Goal: Information Seeking & Learning: Learn about a topic

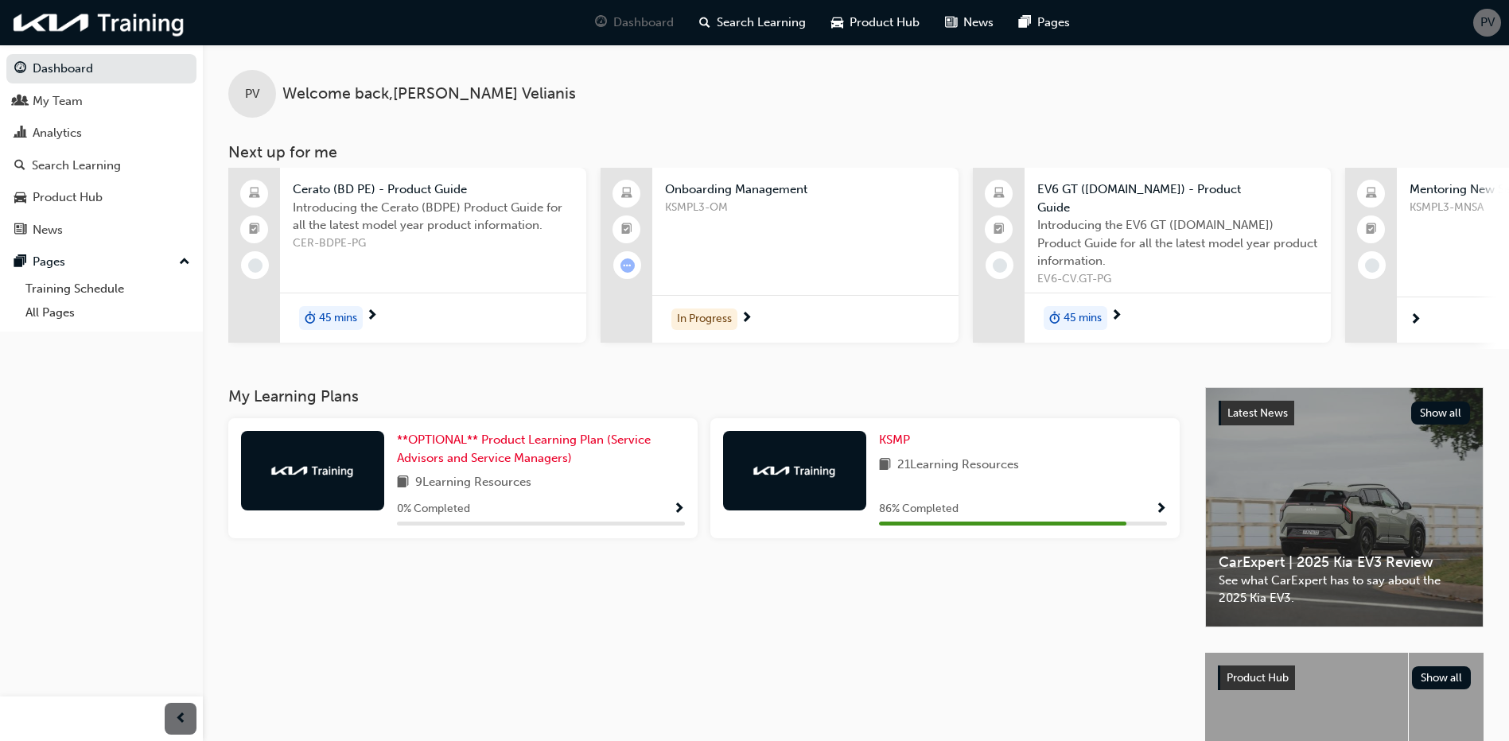
click at [1162, 503] on span "Show Progress" at bounding box center [1161, 510] width 12 height 14
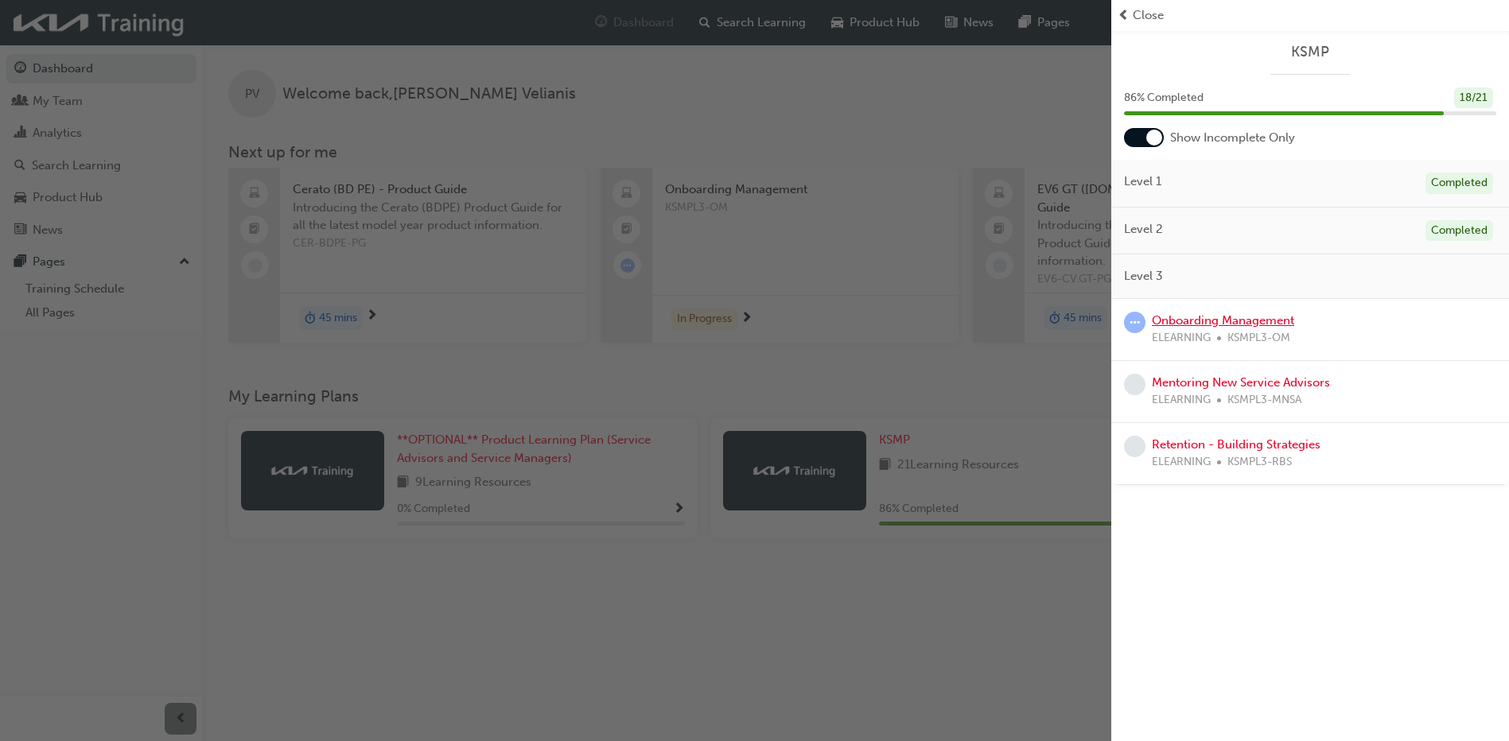
click at [1180, 321] on link "Onboarding Management" at bounding box center [1223, 320] width 142 height 14
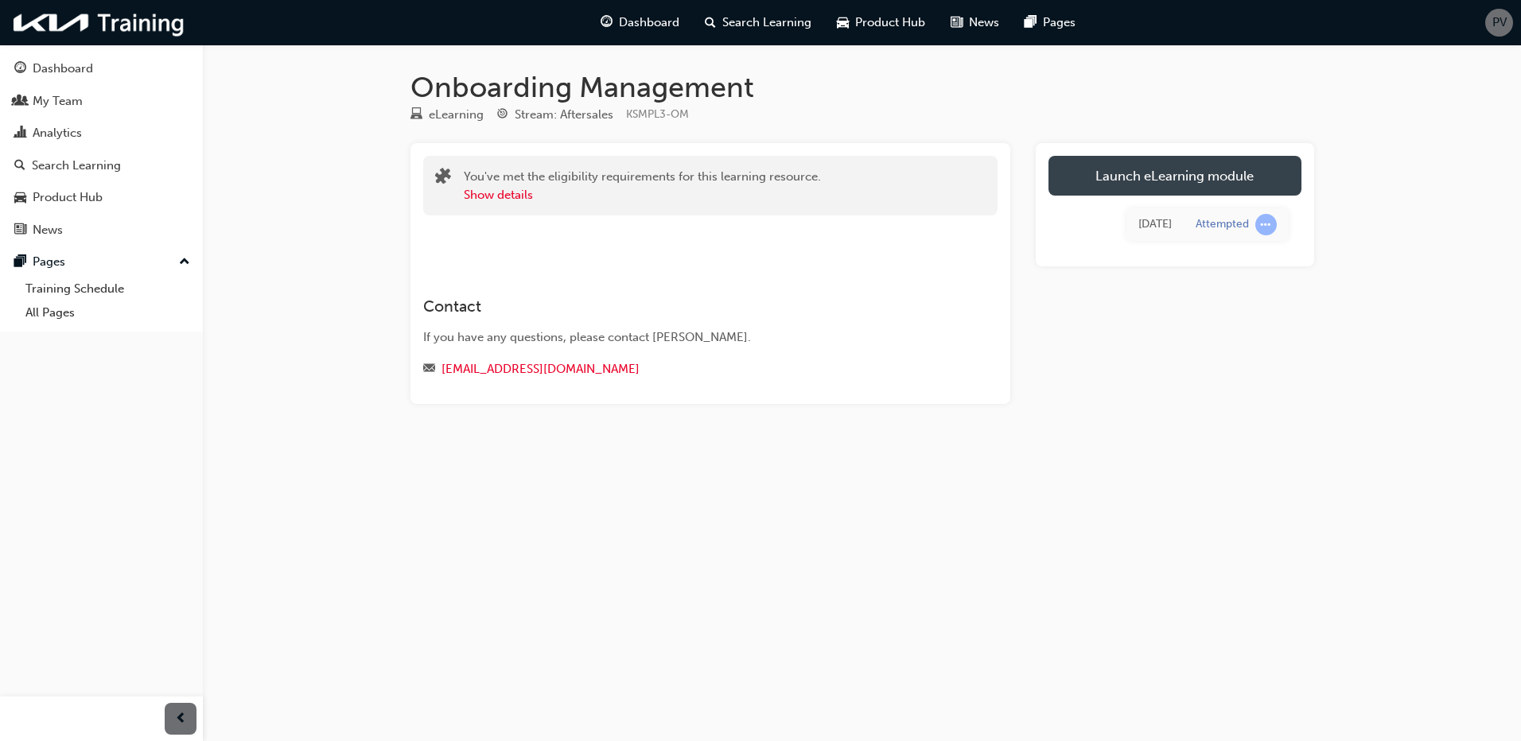
click at [1166, 180] on link "Launch eLearning module" at bounding box center [1174, 176] width 253 height 40
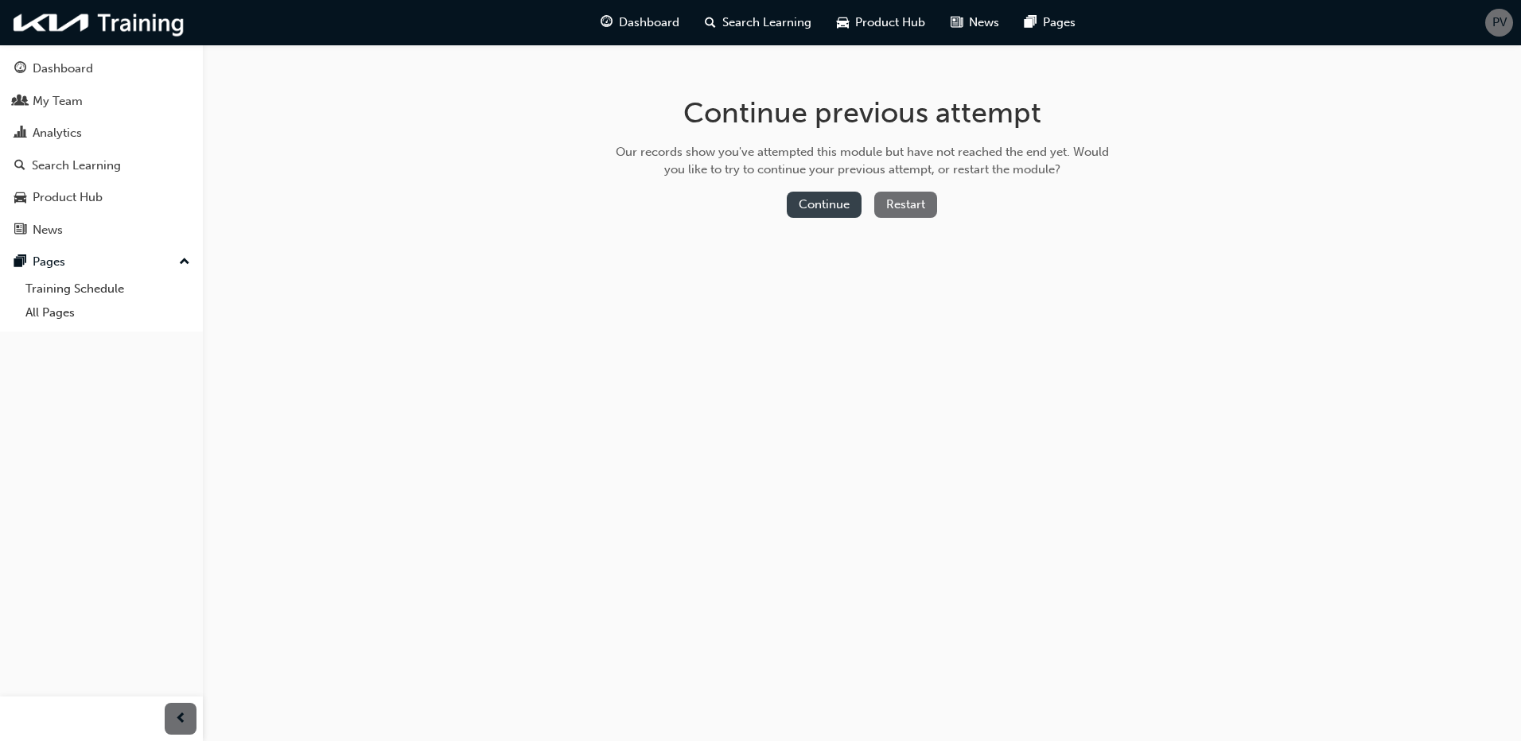
click at [836, 205] on button "Continue" at bounding box center [824, 205] width 75 height 26
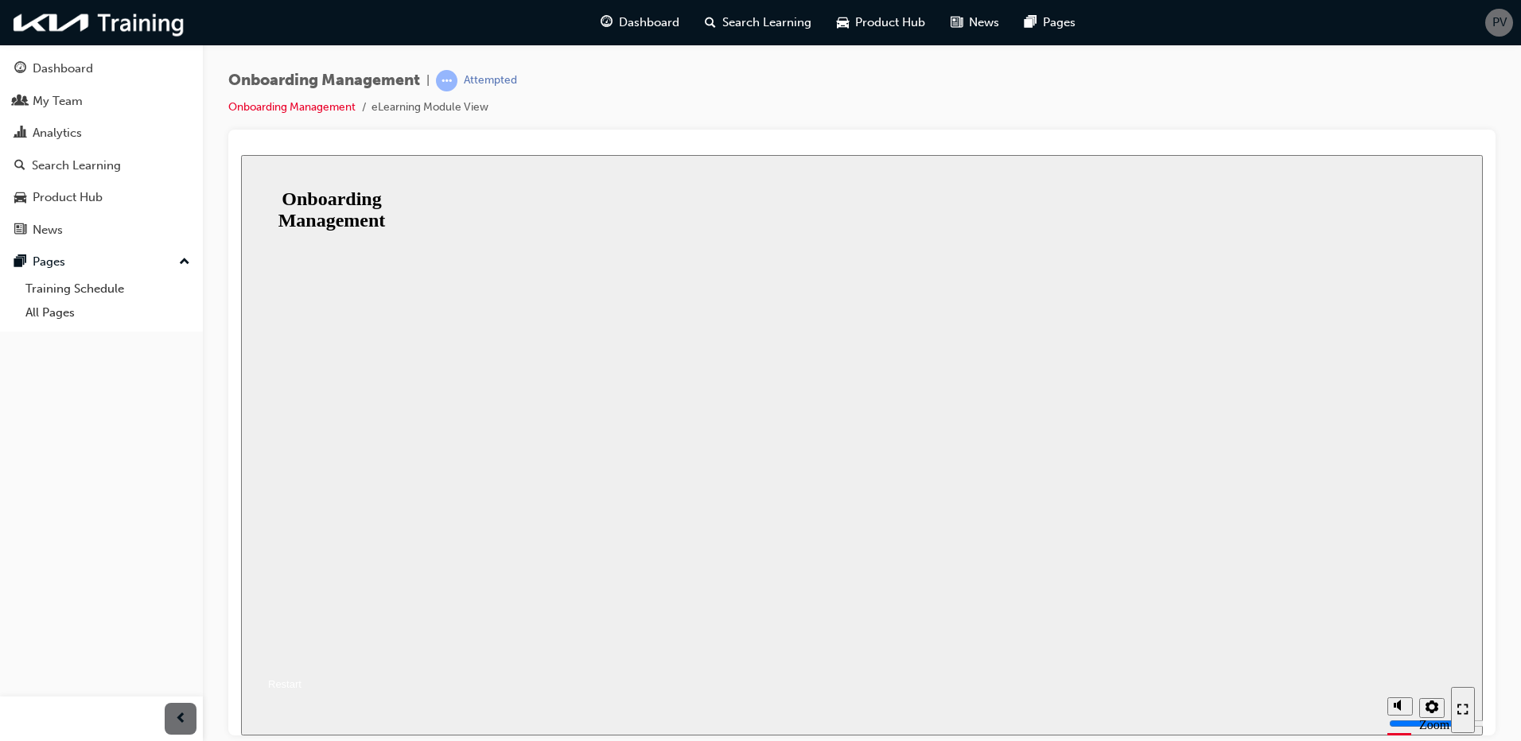
click at [402, 655] on button "Resume where you left off" at bounding box center [321, 664] width 161 height 19
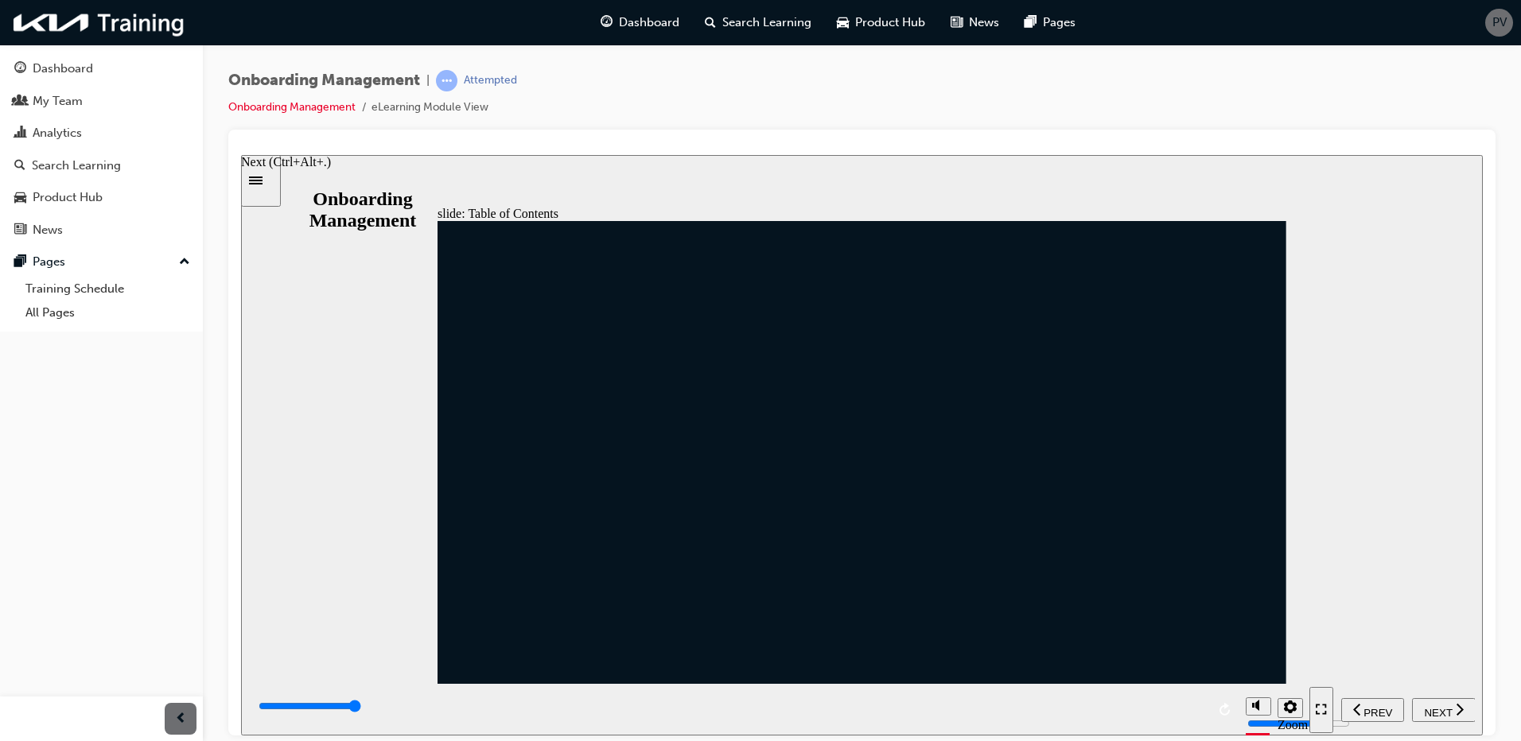
click at [1437, 713] on span "NEXT" at bounding box center [1438, 712] width 28 height 12
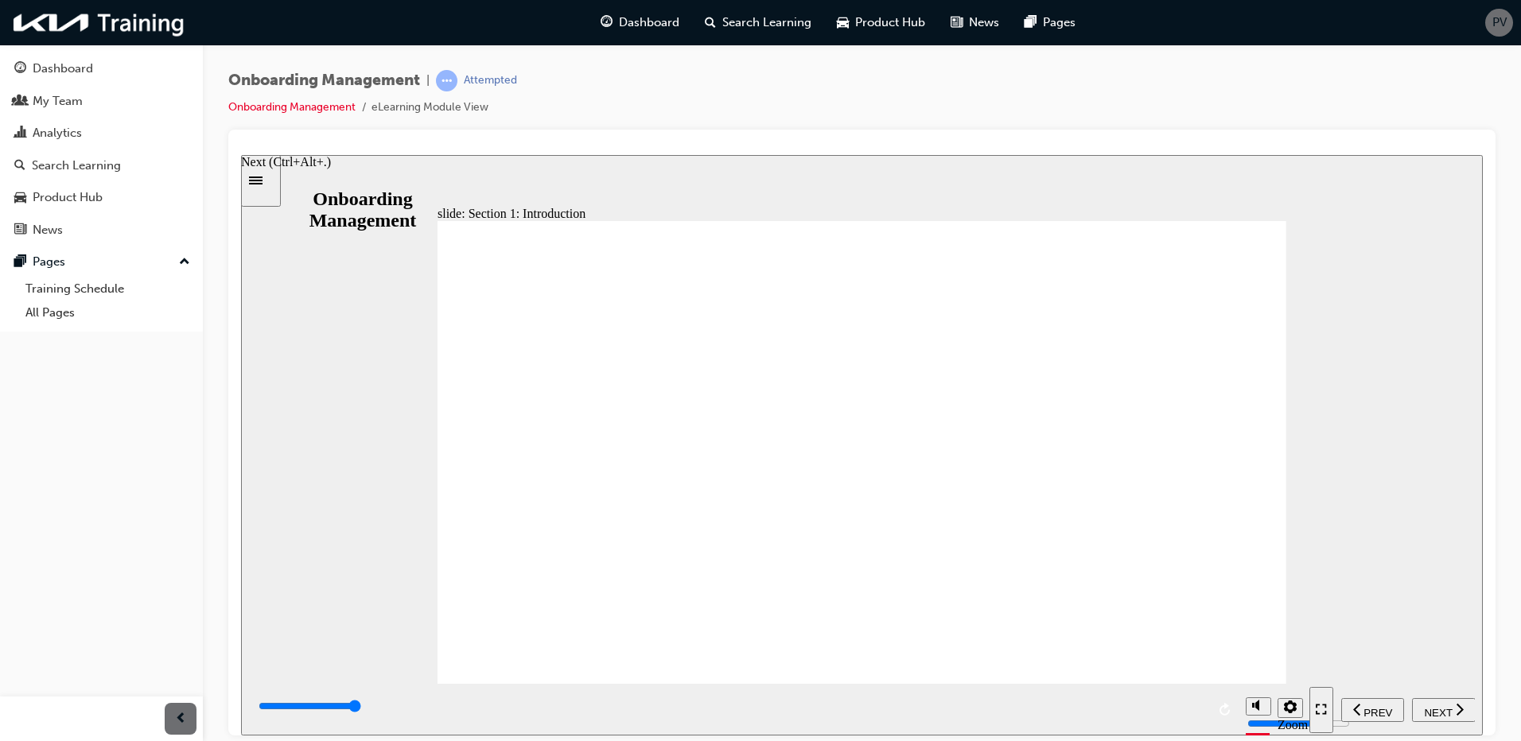
click at [1441, 709] on span "NEXT" at bounding box center [1438, 712] width 28 height 12
click at [1436, 712] on span "NEXT" at bounding box center [1438, 712] width 28 height 12
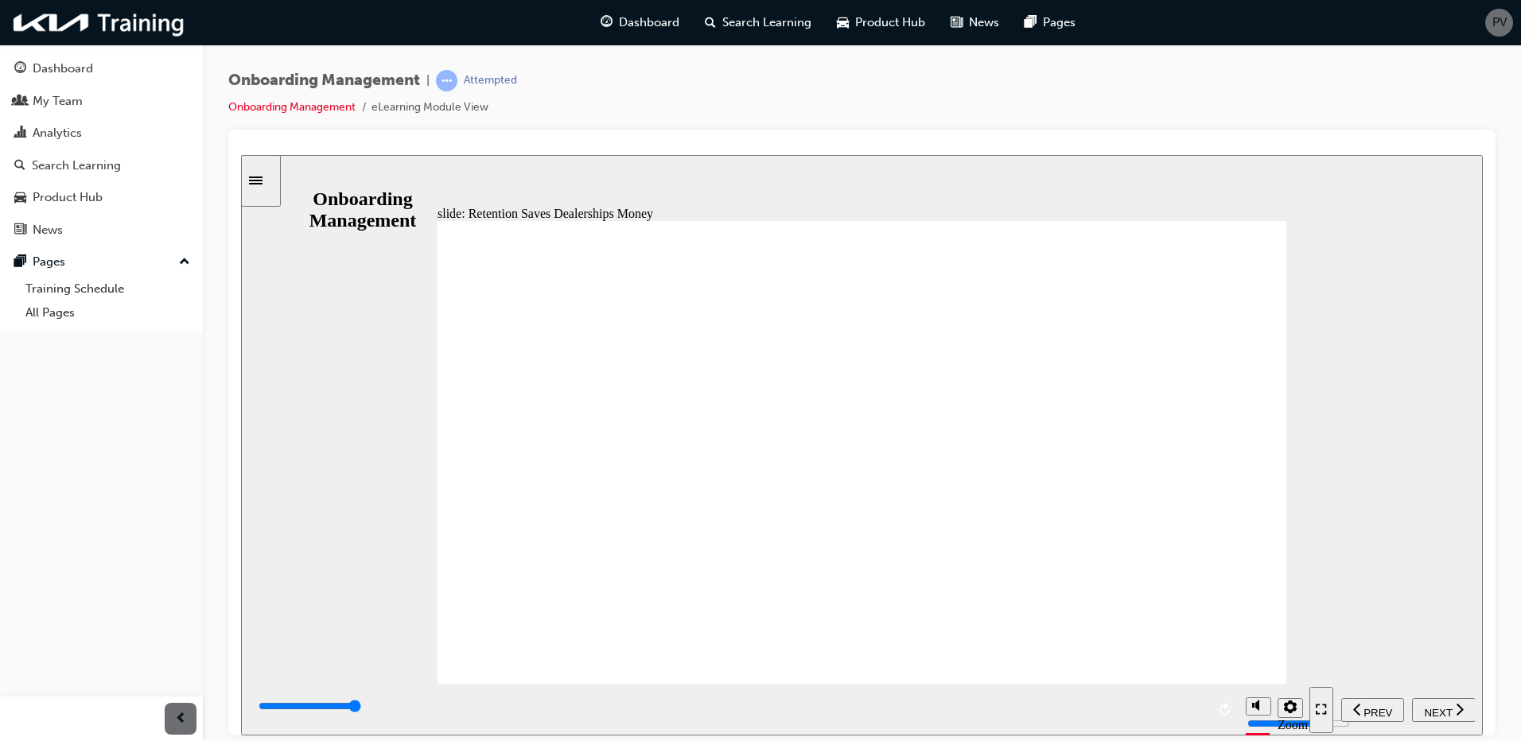
click at [1437, 709] on span "NEXT" at bounding box center [1438, 712] width 28 height 12
click at [1433, 706] on span "NEXT" at bounding box center [1438, 712] width 28 height 12
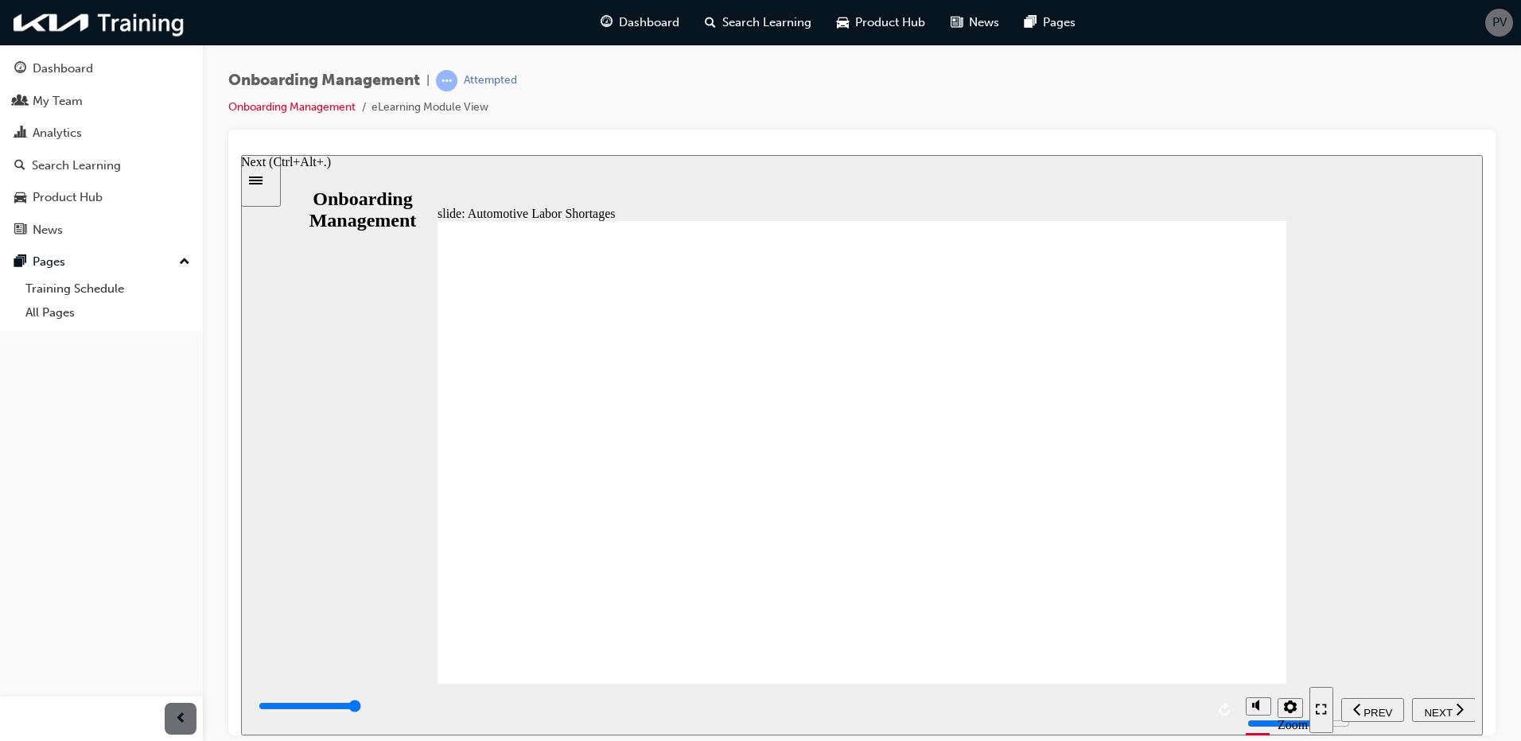
click at [1439, 710] on span "NEXT" at bounding box center [1438, 712] width 28 height 12
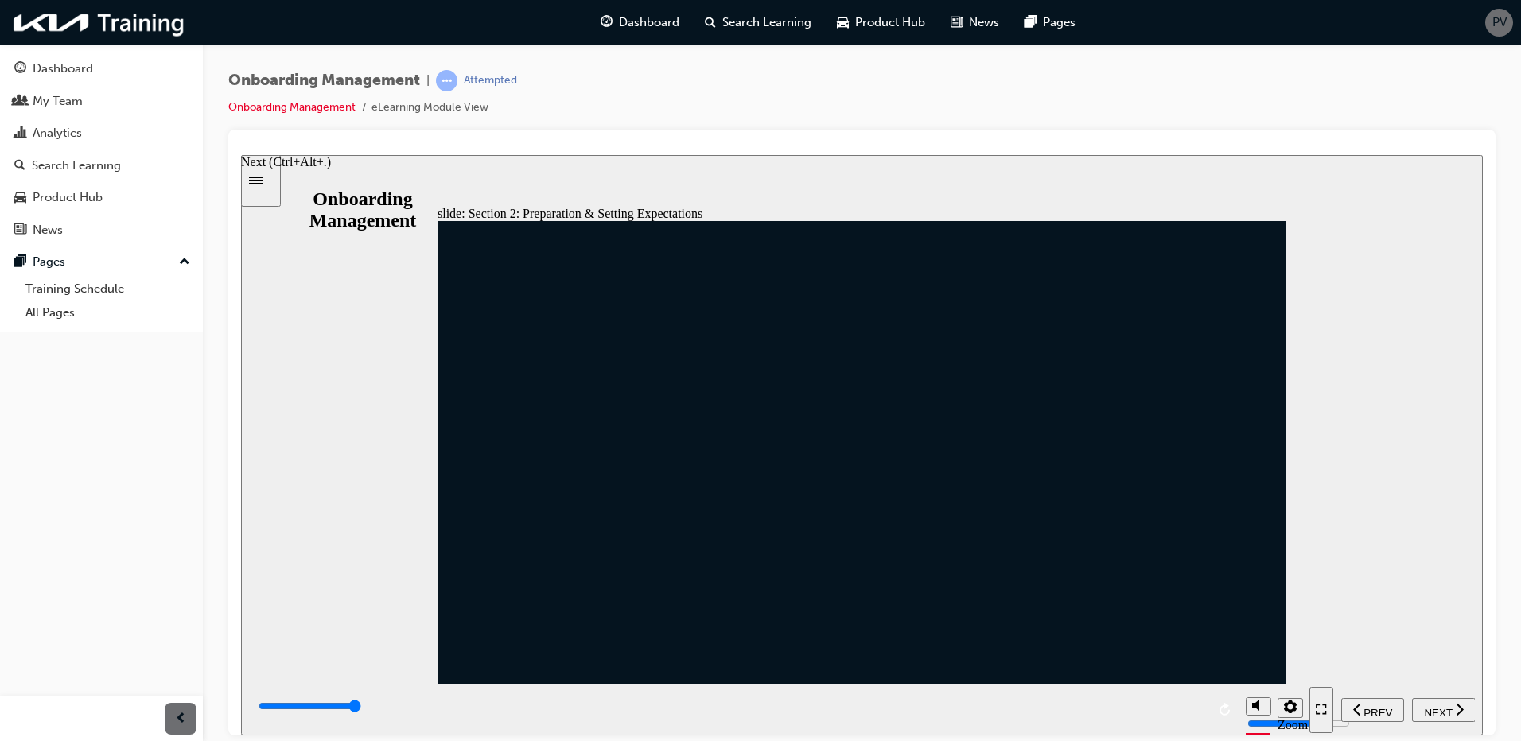
click at [1439, 710] on span "NEXT" at bounding box center [1438, 712] width 28 height 12
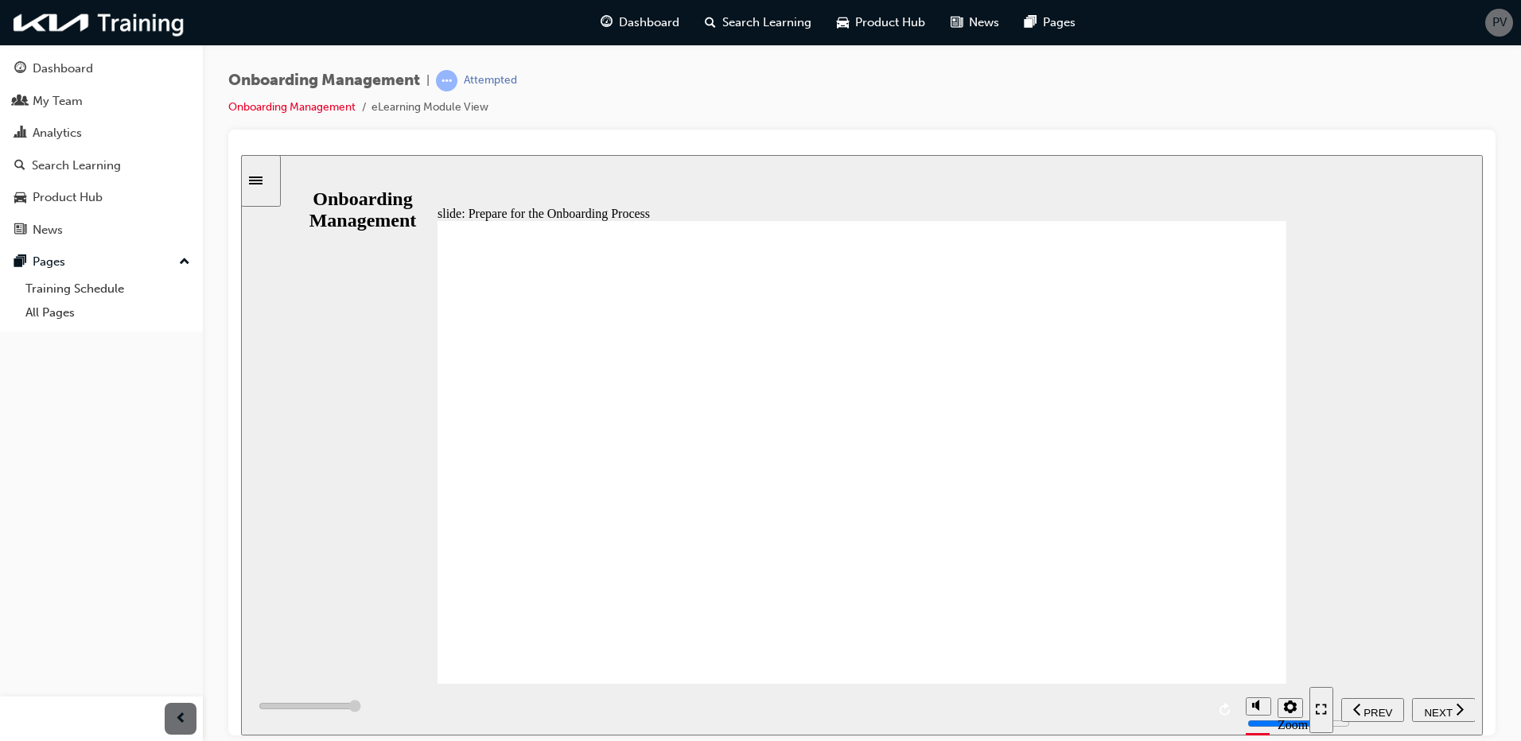
click at [1450, 706] on span "NEXT" at bounding box center [1438, 712] width 28 height 12
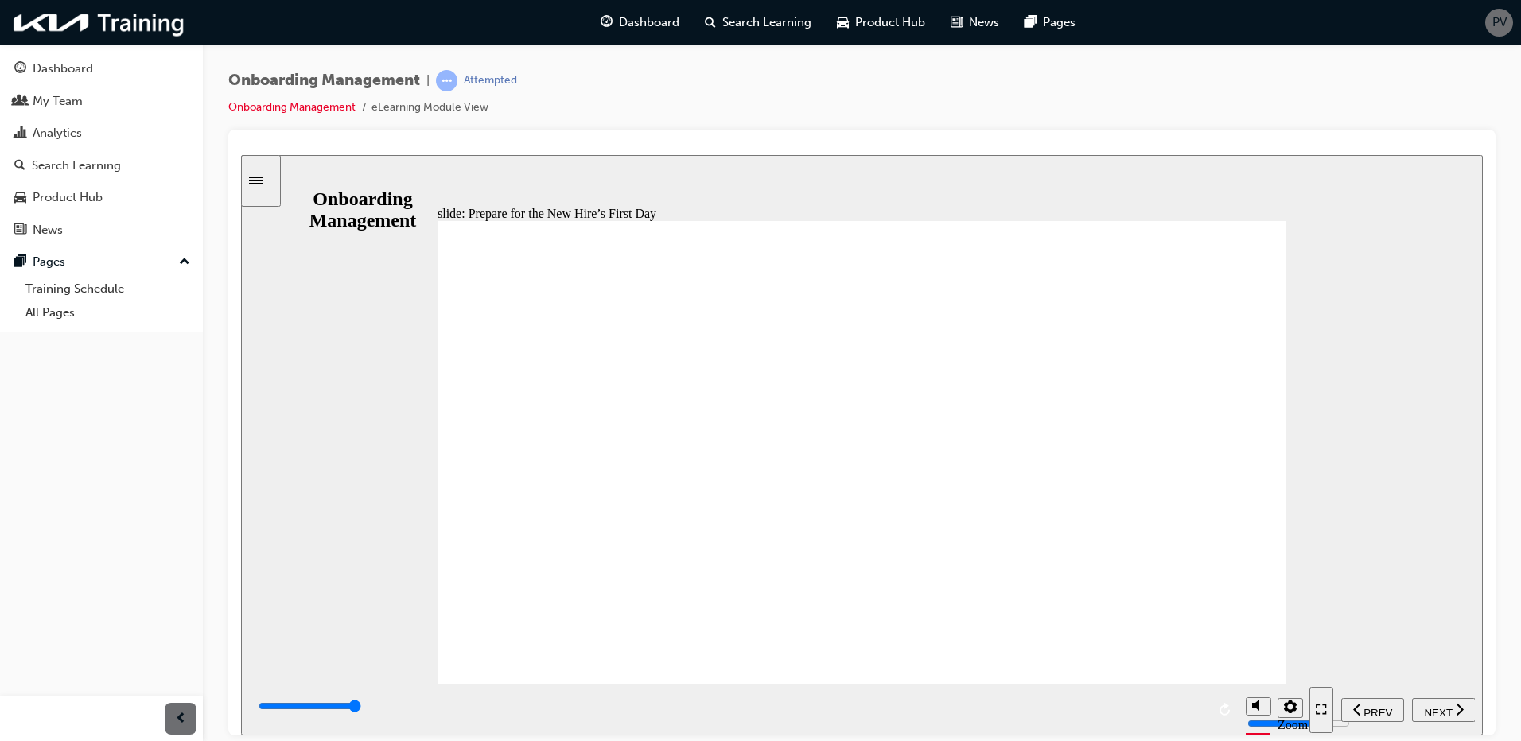
click at [1429, 706] on span "NEXT" at bounding box center [1438, 712] width 28 height 12
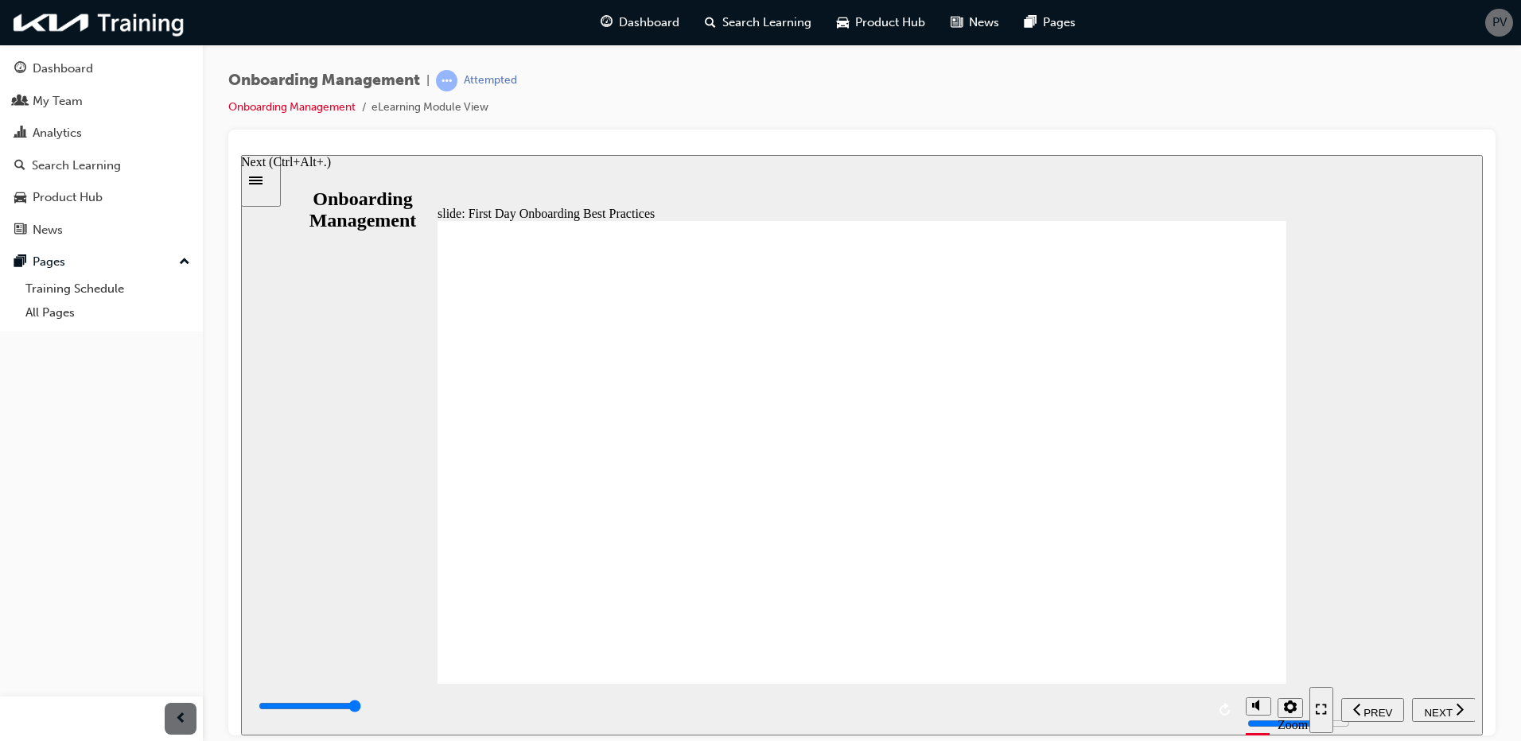
click at [1441, 708] on span "NEXT" at bounding box center [1438, 712] width 28 height 12
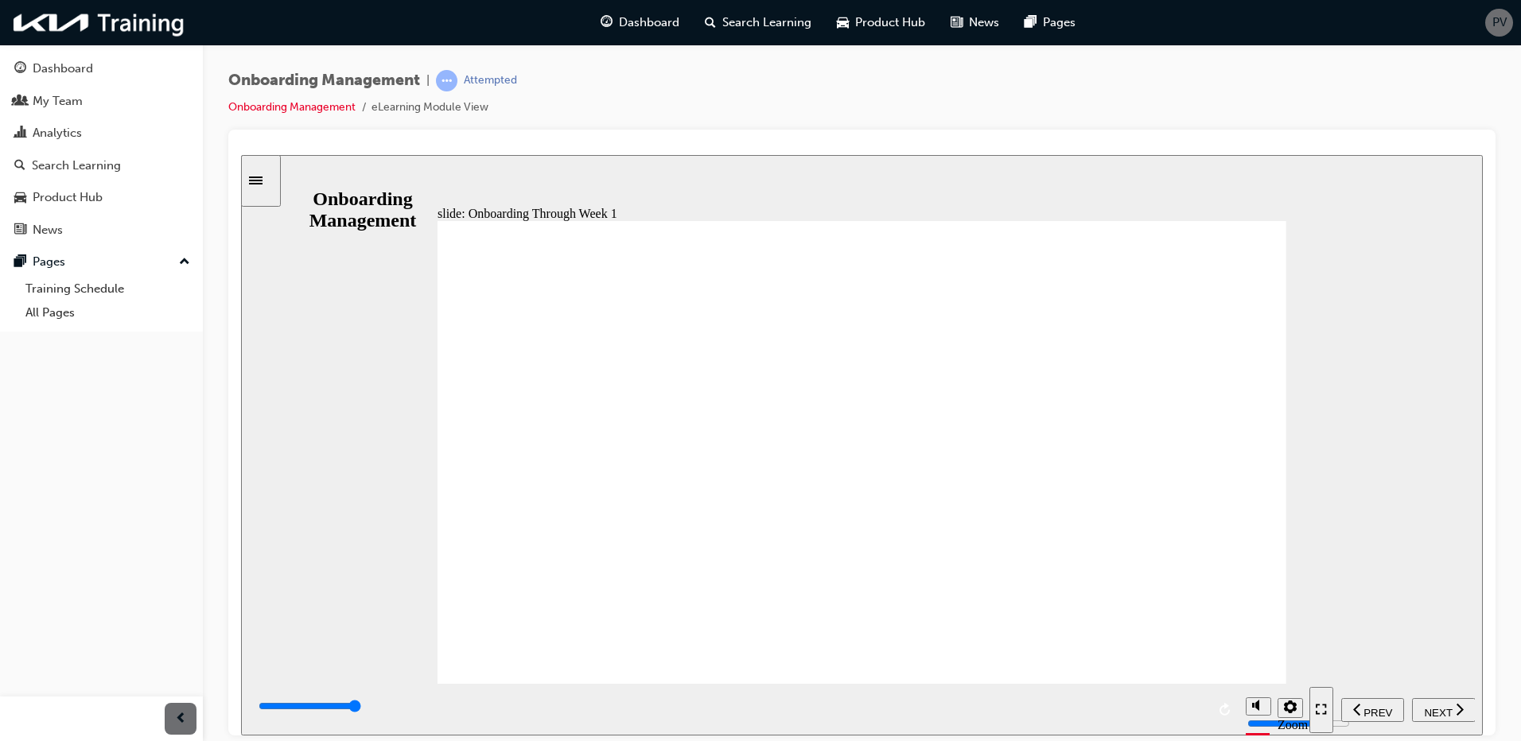
click at [1452, 708] on span "NEXT" at bounding box center [1438, 712] width 28 height 12
type input "6000"
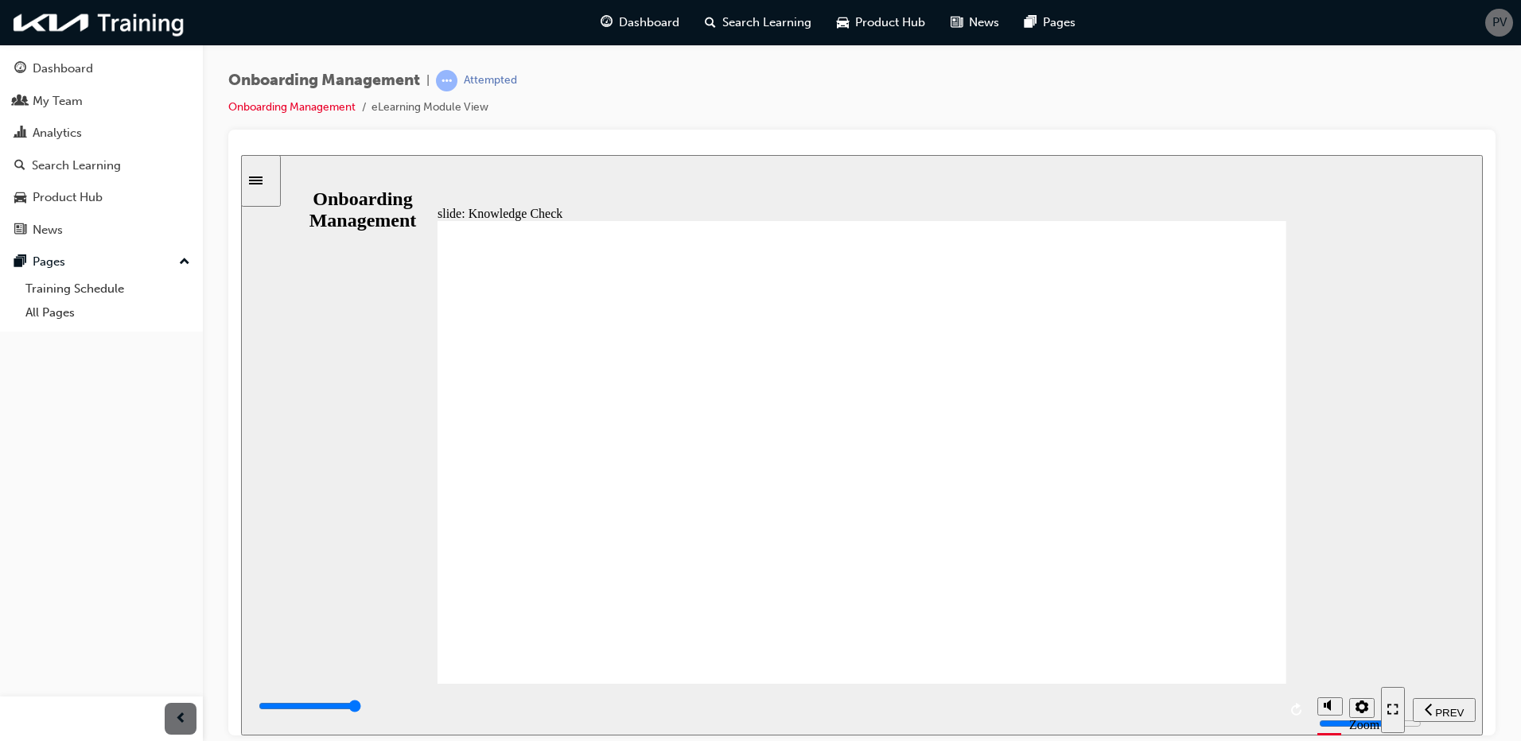
radio input "true"
click at [1444, 709] on span "NEXT" at bounding box center [1438, 712] width 28 height 12
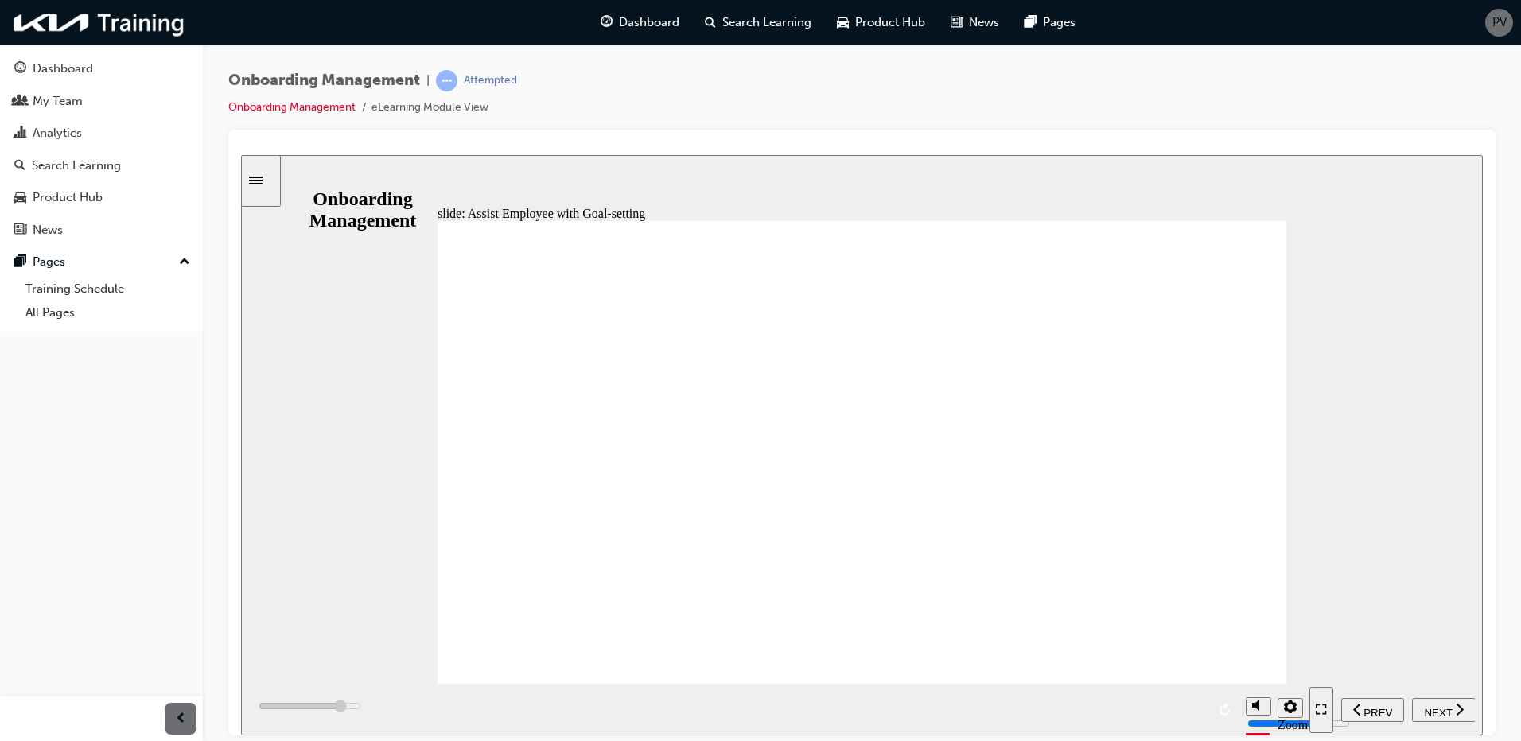
click at [1433, 710] on span "NEXT" at bounding box center [1438, 712] width 28 height 12
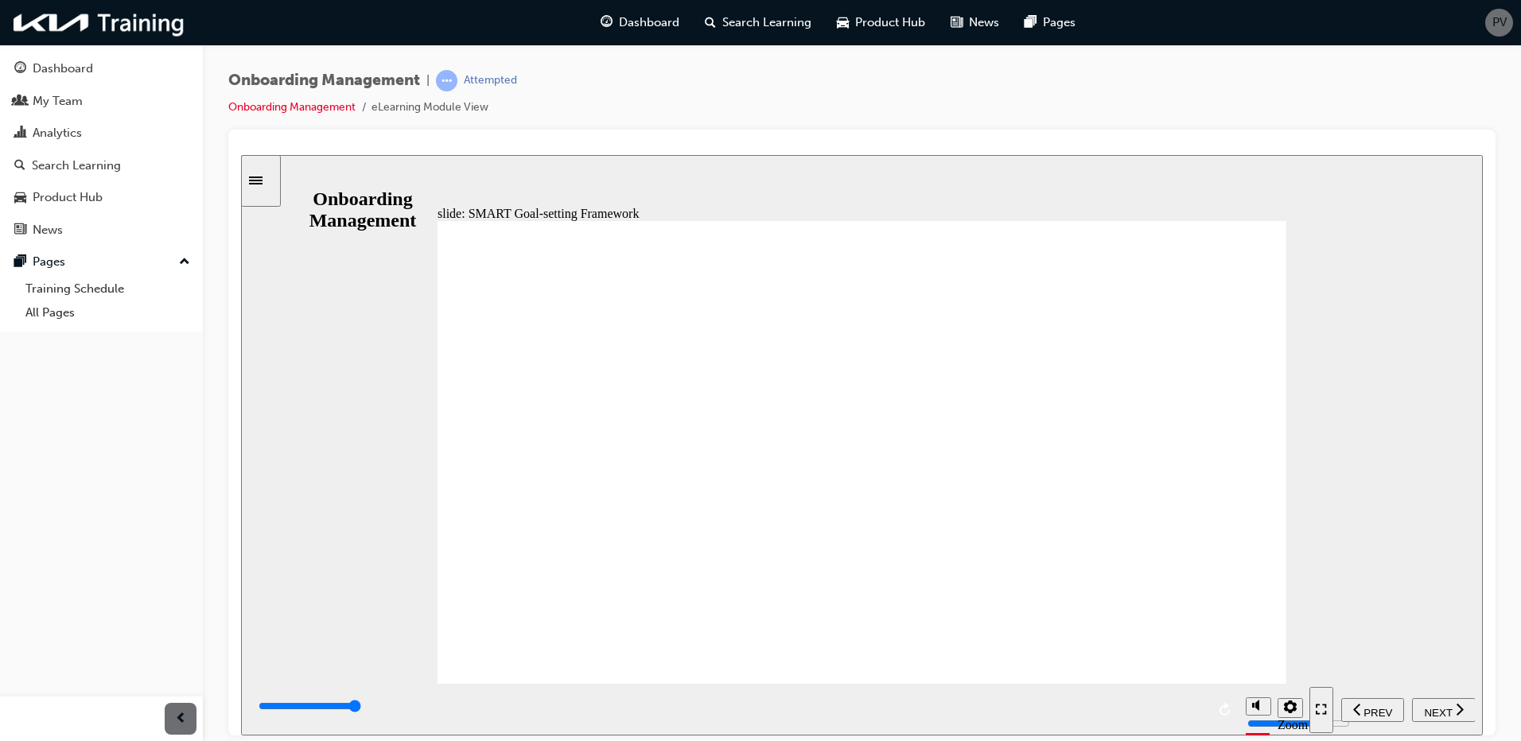
click at [1452, 708] on span "NEXT" at bounding box center [1438, 712] width 28 height 12
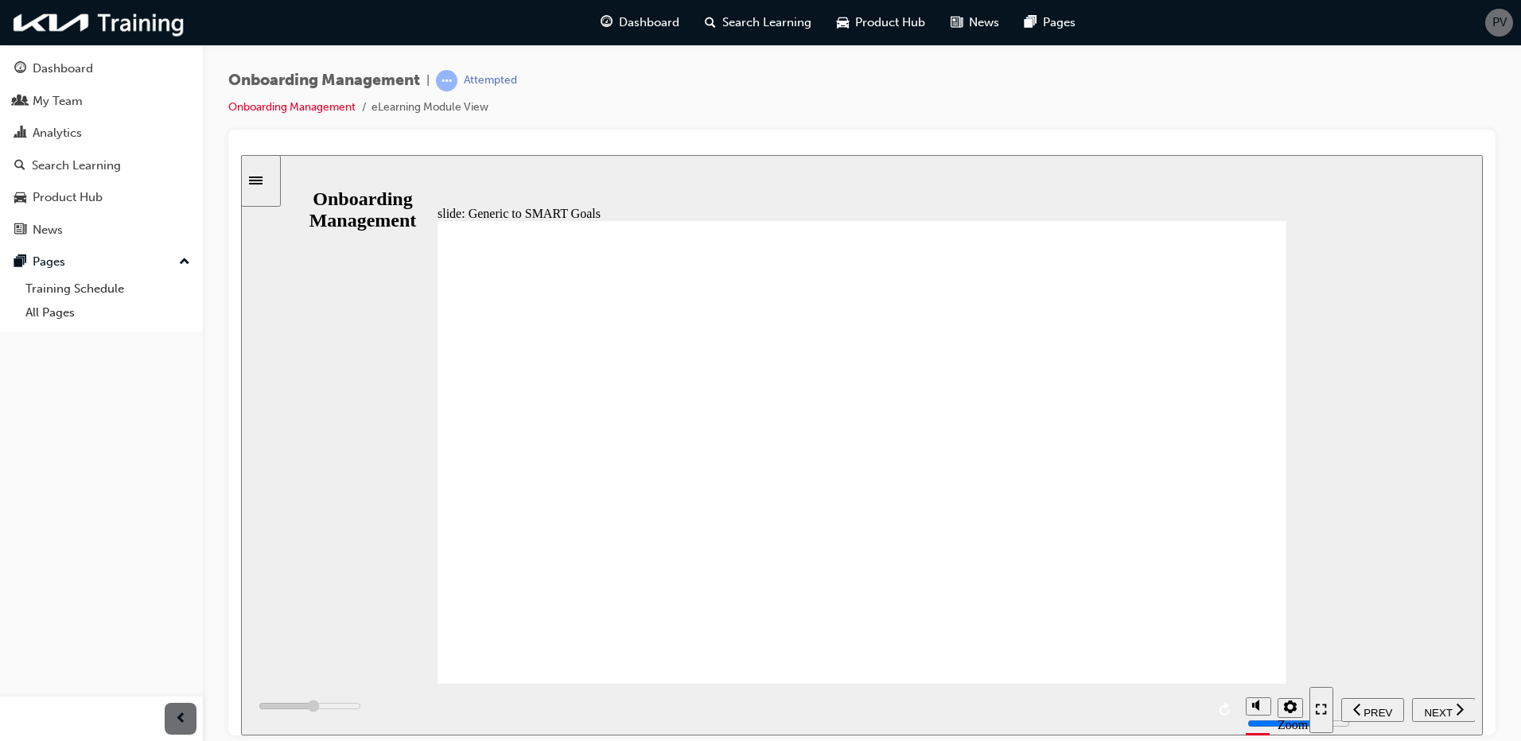
click at [1437, 710] on span "NEXT" at bounding box center [1438, 712] width 28 height 12
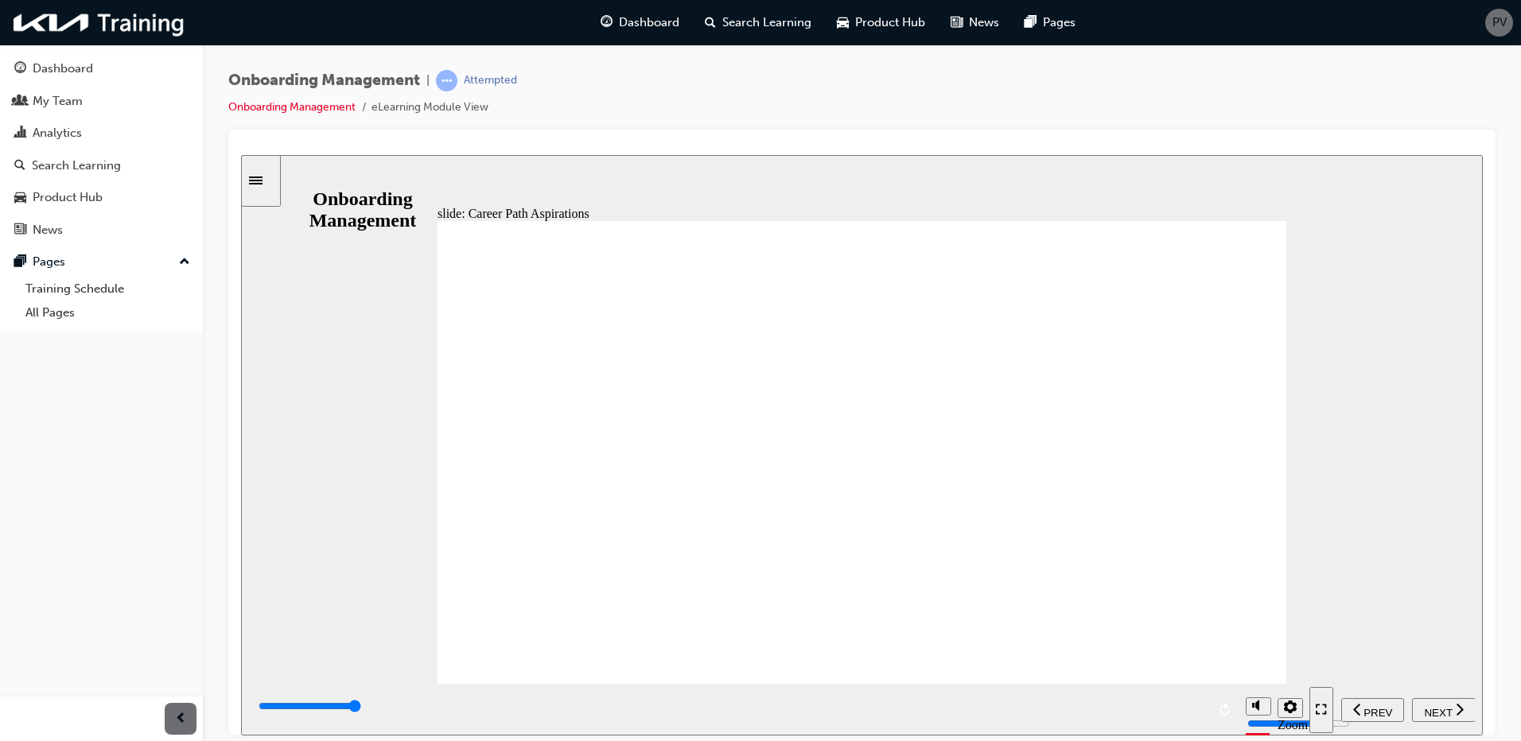
click at [1441, 709] on span "NEXT" at bounding box center [1438, 712] width 28 height 12
type input "6000"
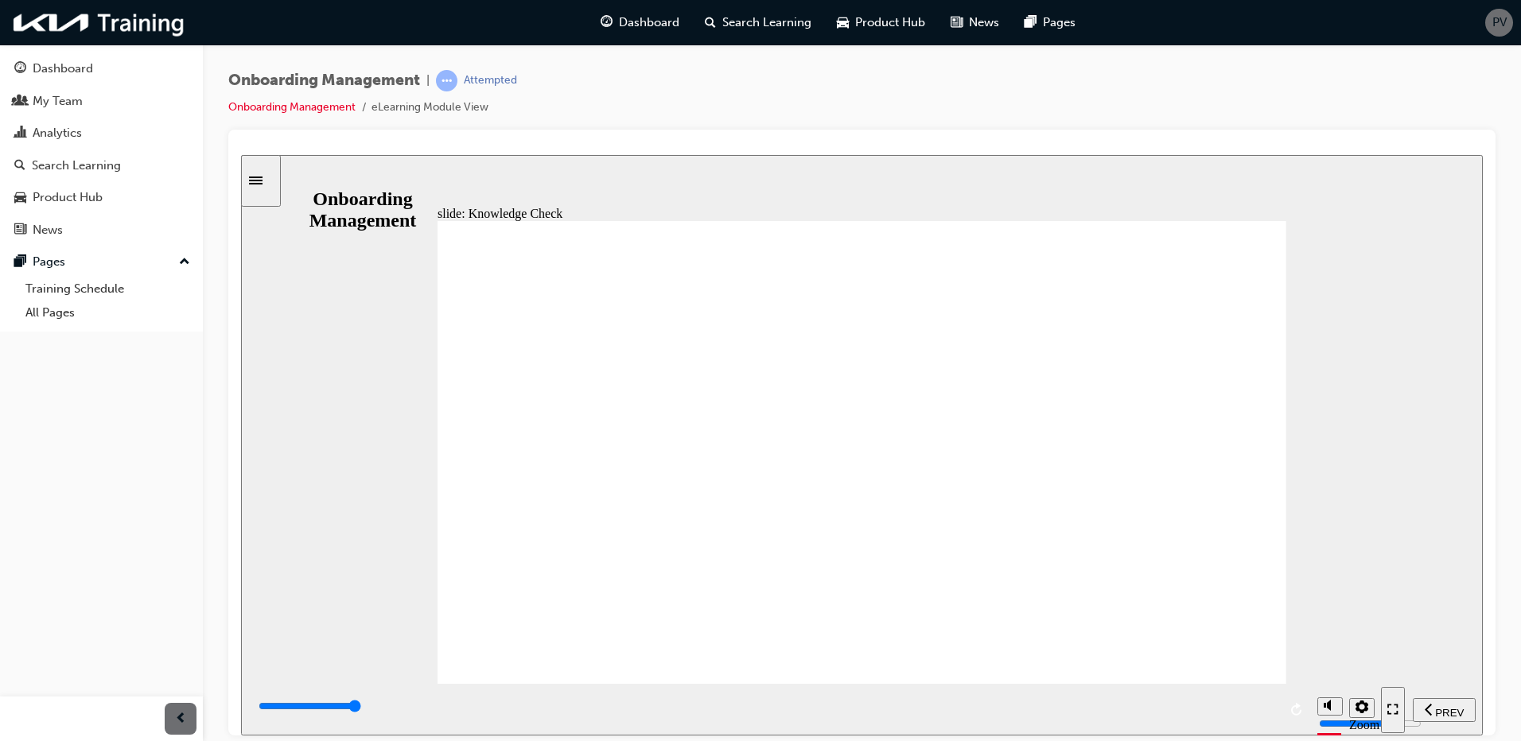
radio input "true"
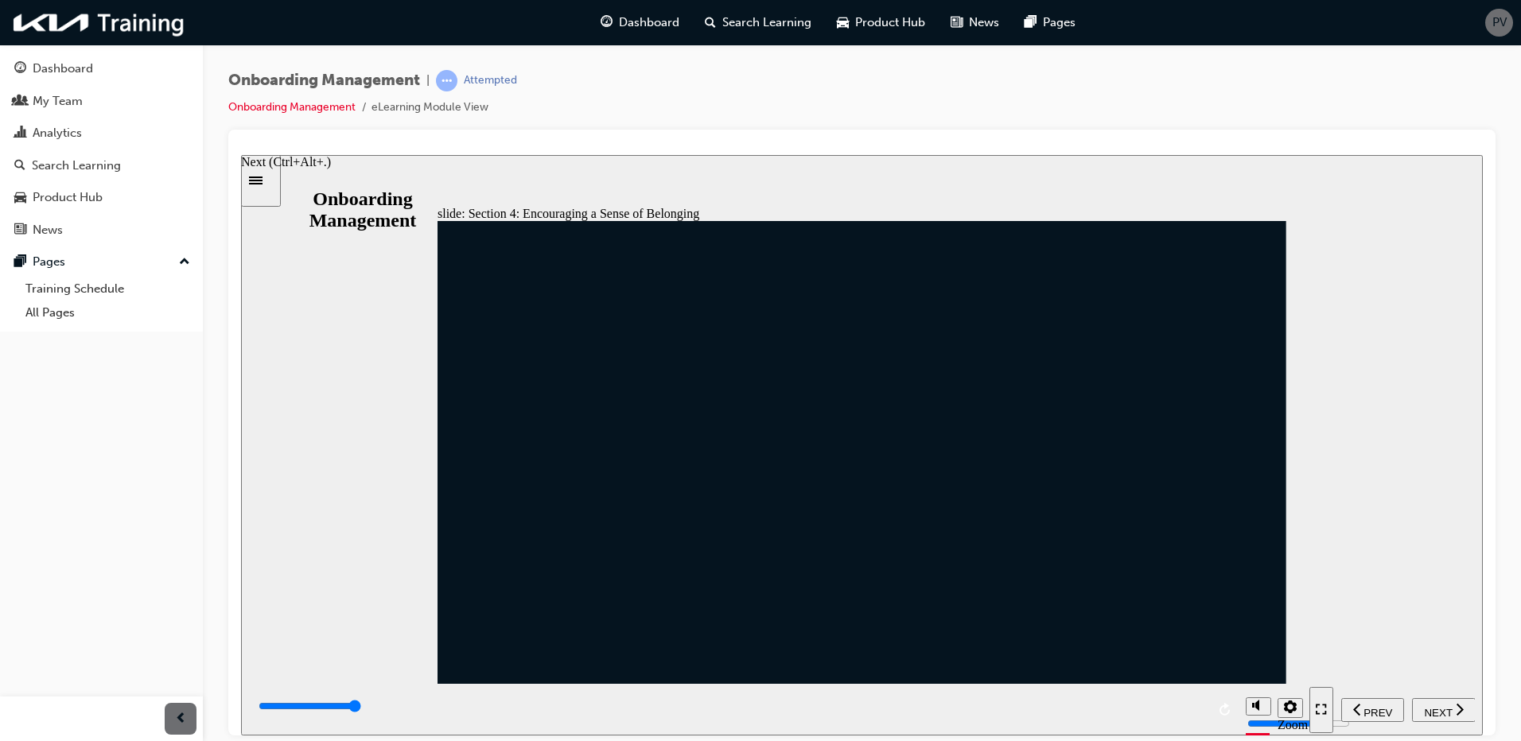
click at [1453, 706] on div "NEXT" at bounding box center [1443, 710] width 51 height 17
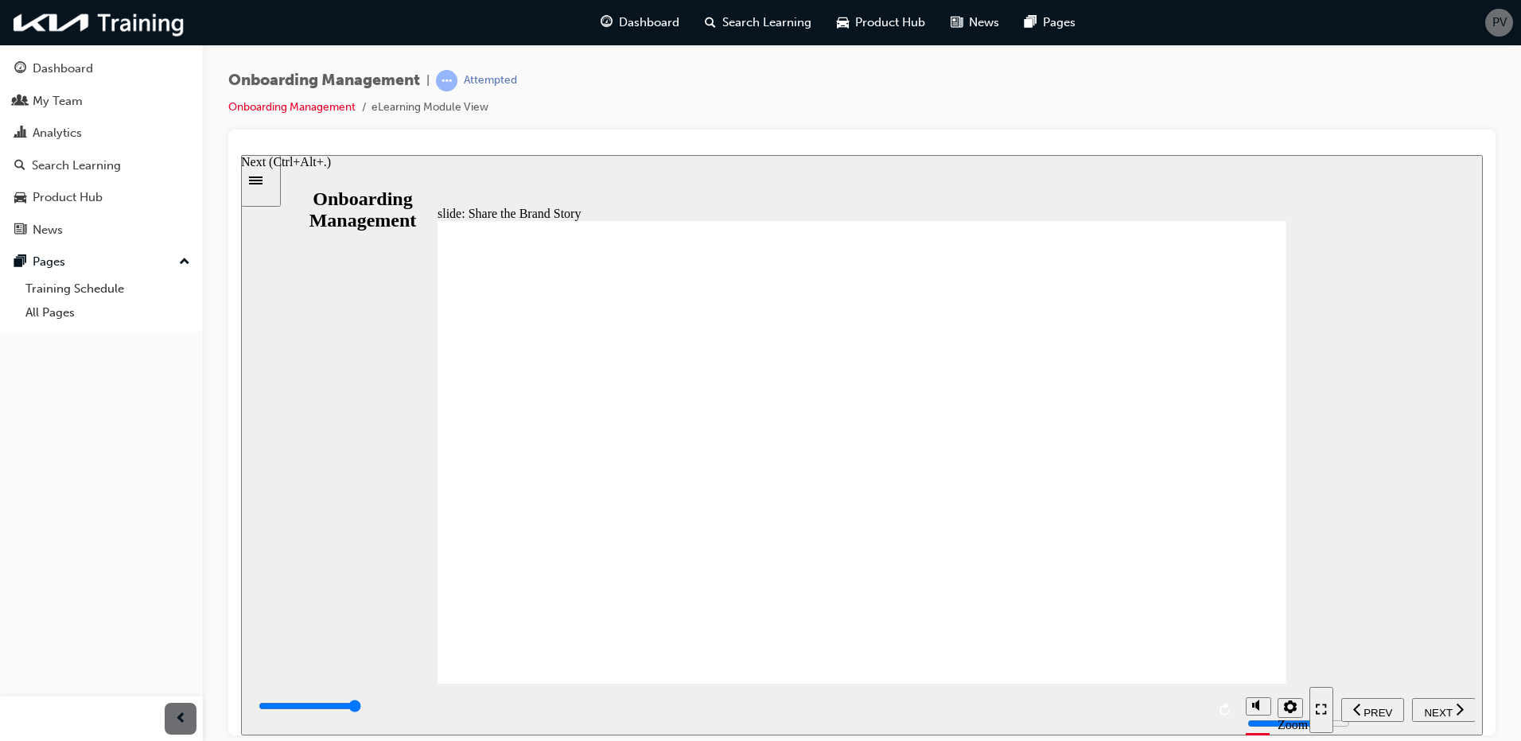
click at [1426, 706] on span "NEXT" at bounding box center [1438, 712] width 28 height 12
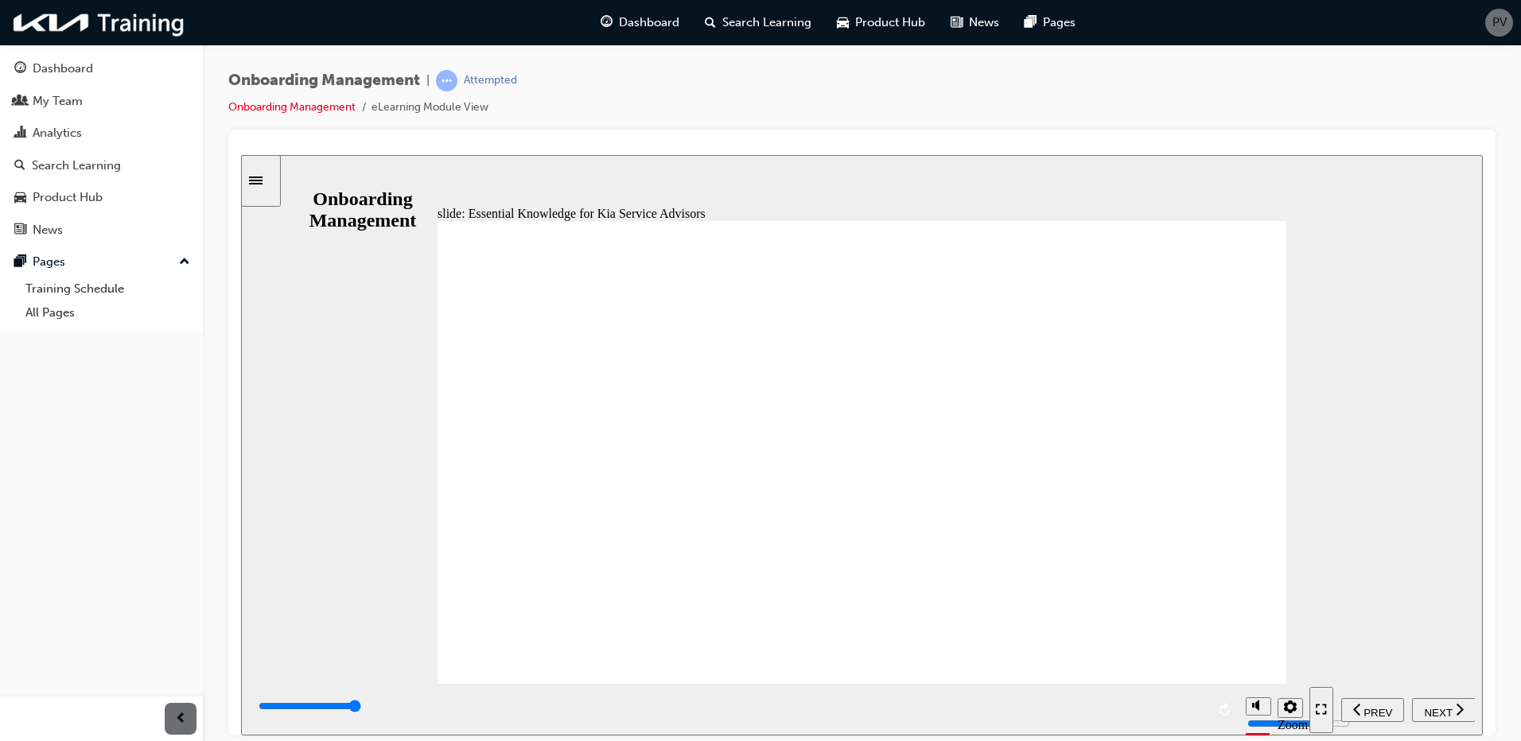
click at [1425, 710] on nav "PREV NEXT SUBMIT" at bounding box center [1391, 709] width 165 height 52
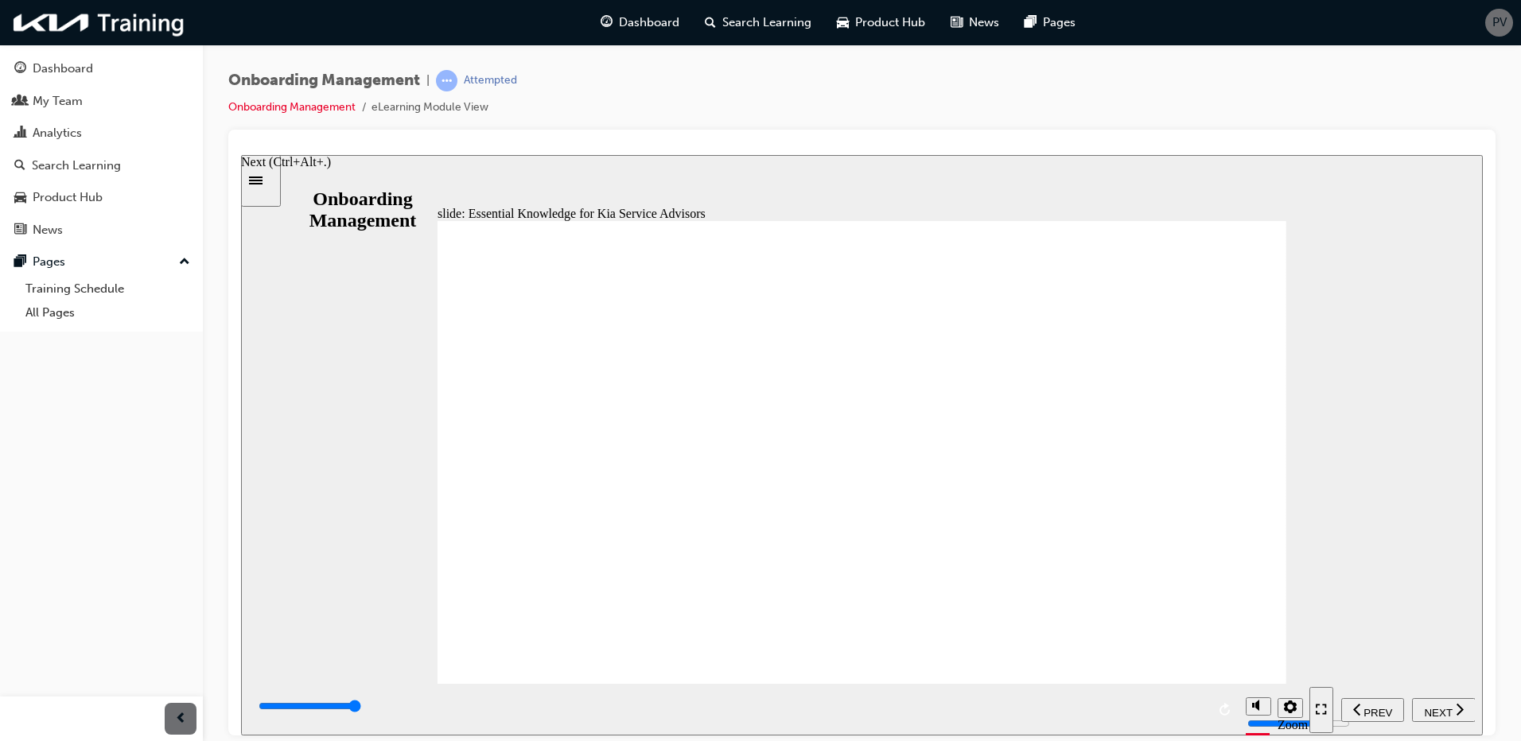
click at [1448, 702] on div "NEXT" at bounding box center [1443, 710] width 51 height 17
click at [1432, 710] on span "NEXT" at bounding box center [1438, 712] width 28 height 12
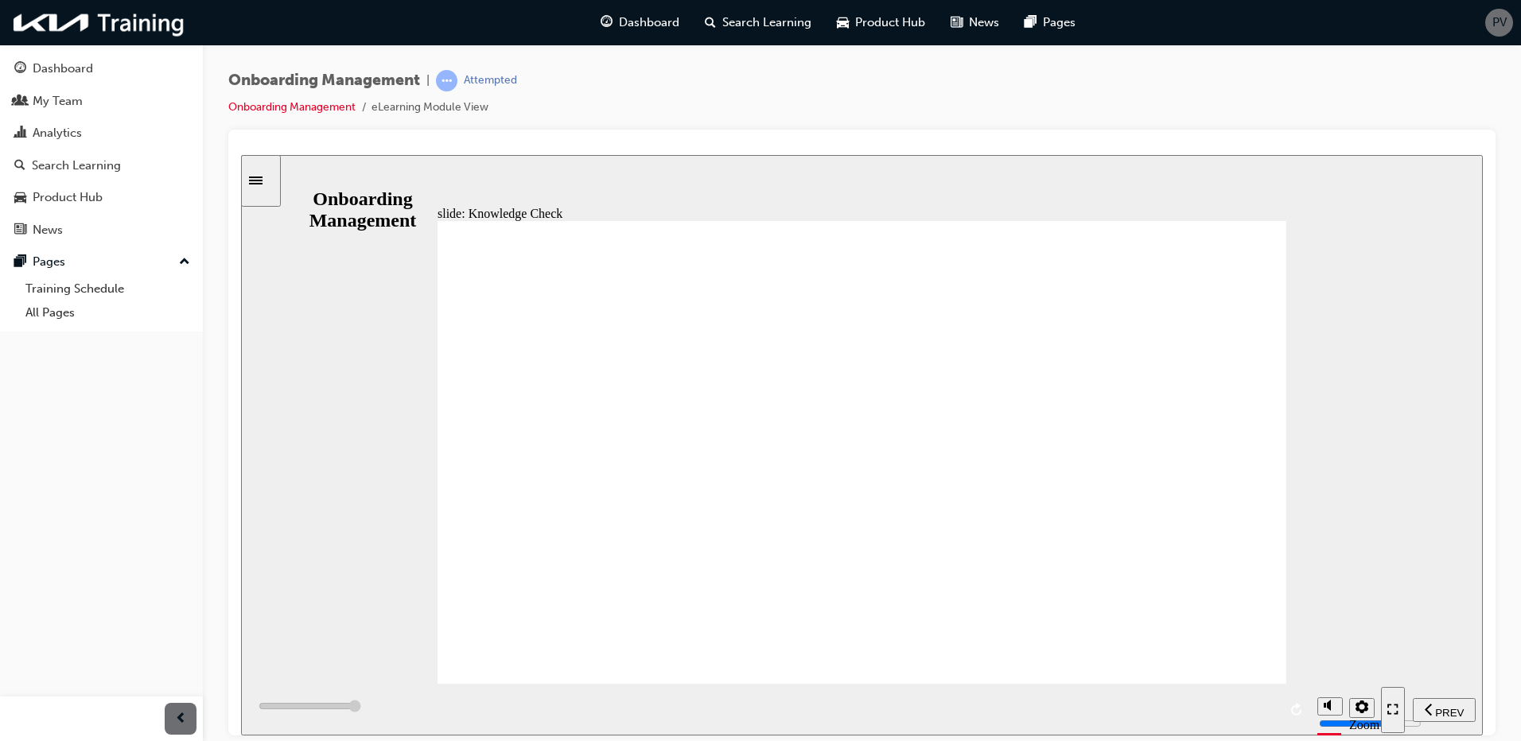
type input "6000"
radio input "true"
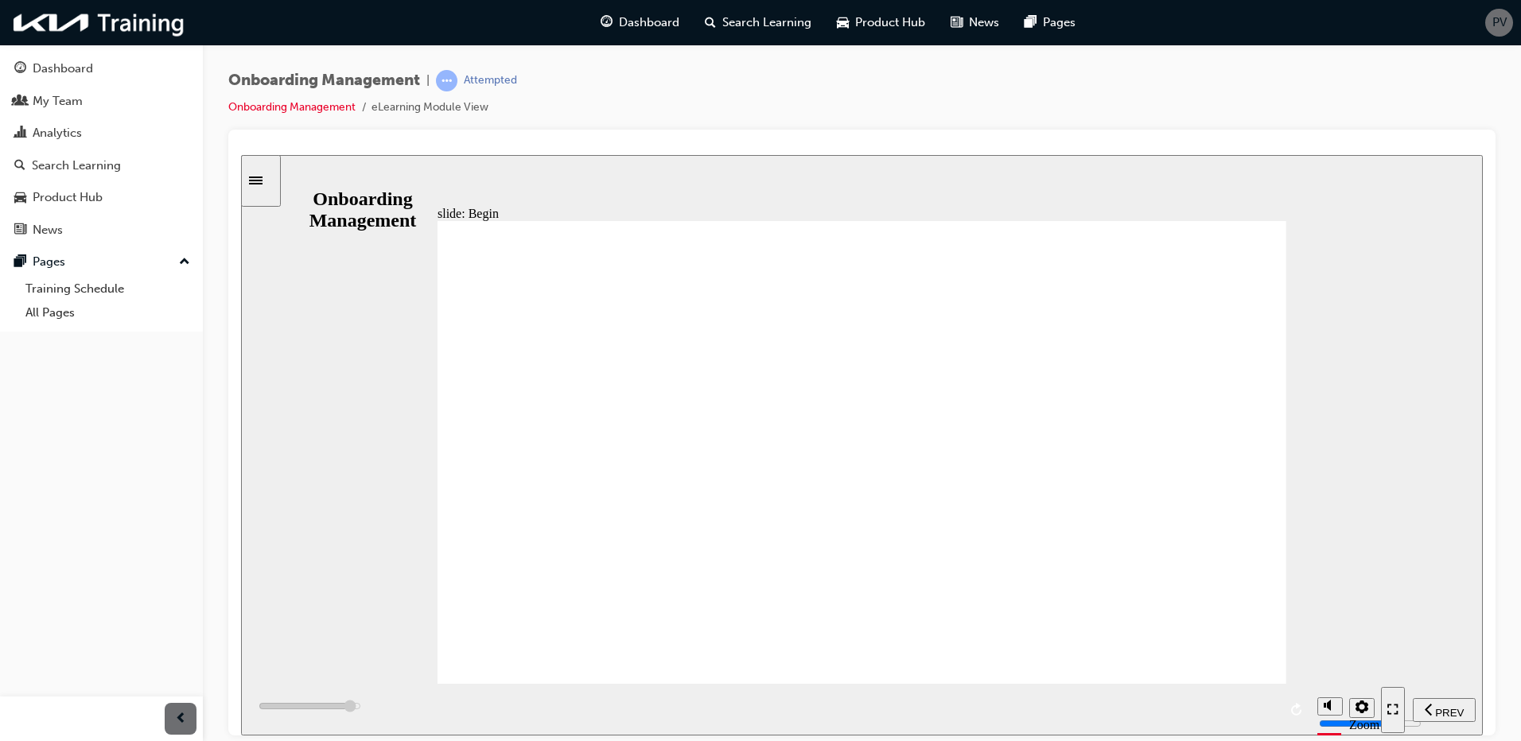
type input "6000"
radio input "true"
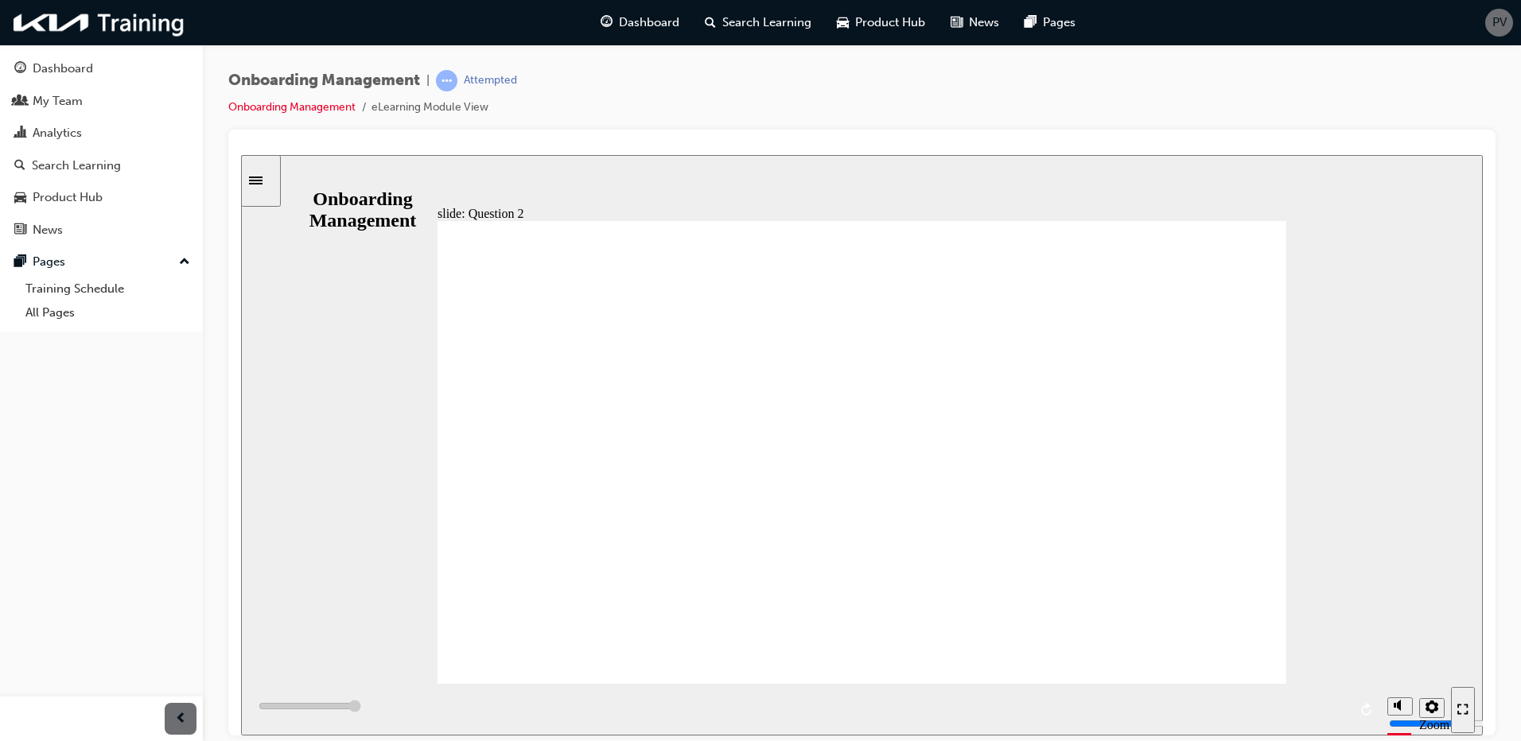
type input "6000"
radio input "true"
type input "6000"
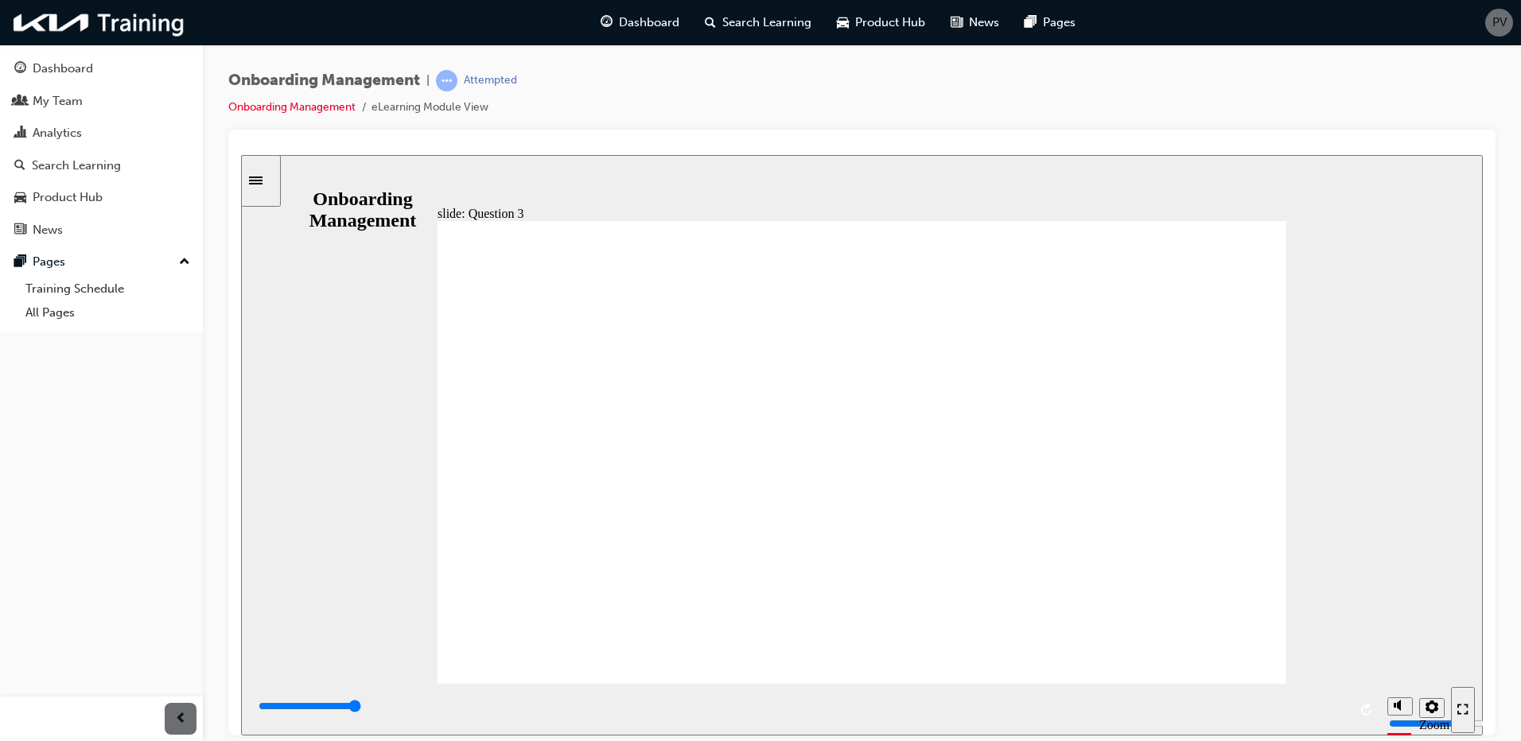
radio input "true"
type input "6000"
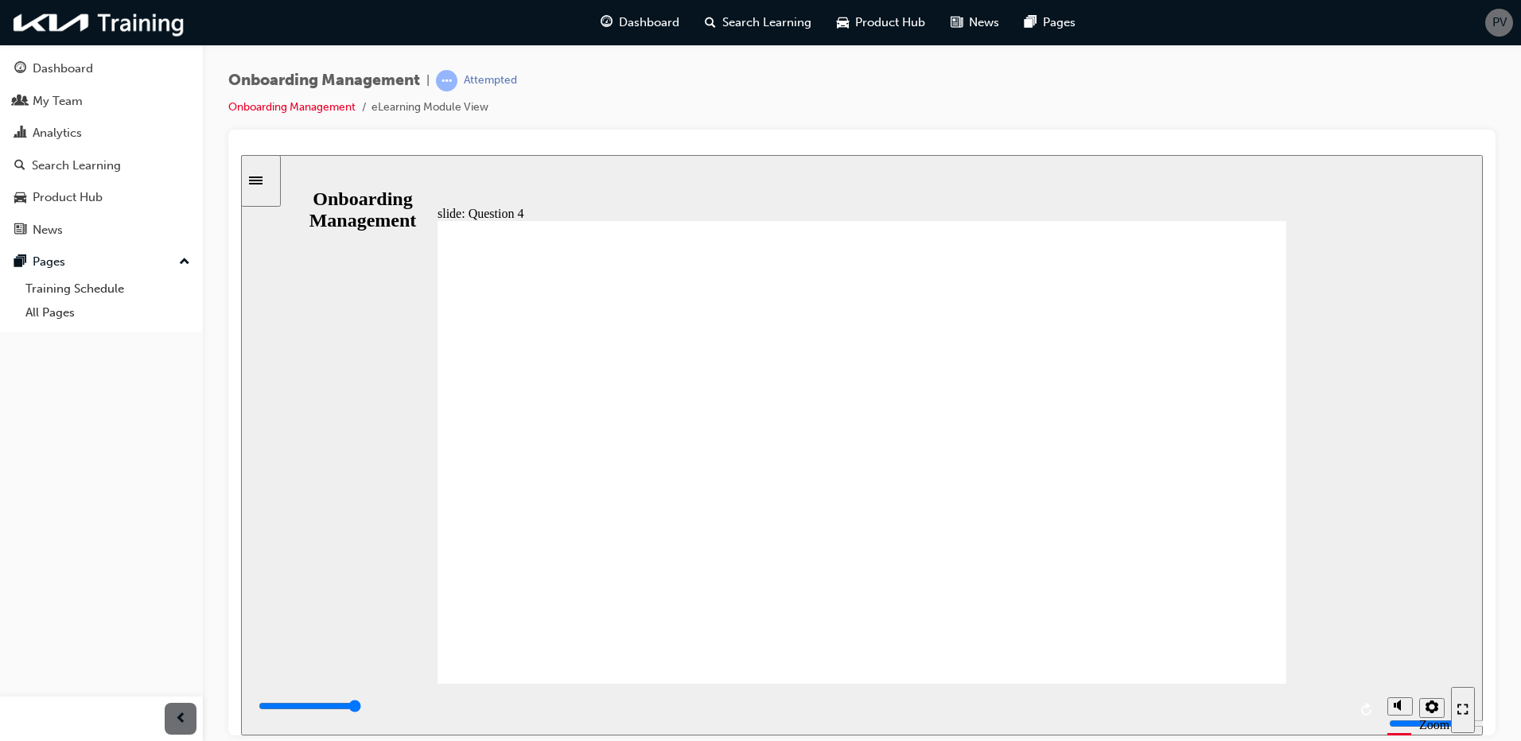
radio input "true"
type input "6000"
drag, startPoint x: 858, startPoint y: 372, endPoint x: 666, endPoint y: 370, distance: 192.5
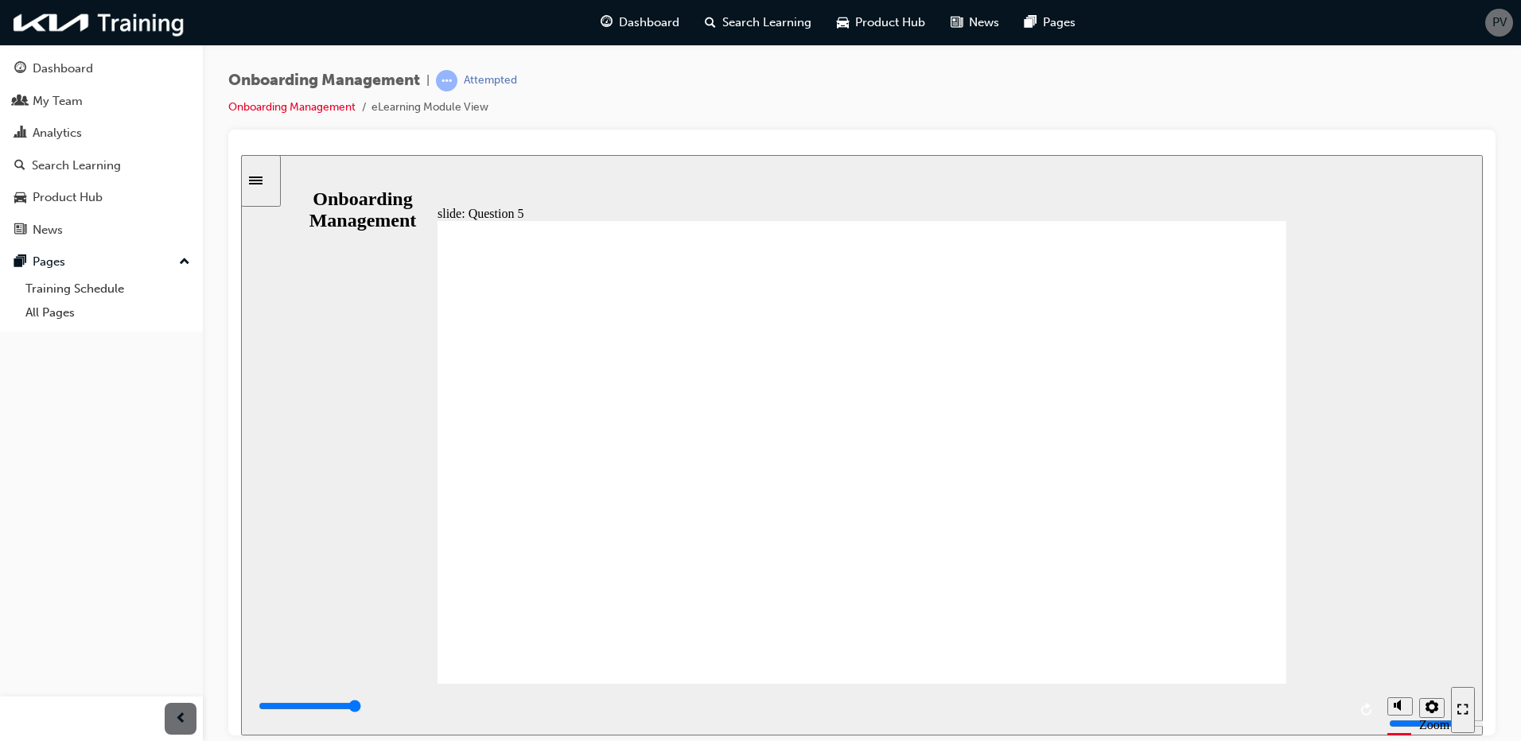
radio input "true"
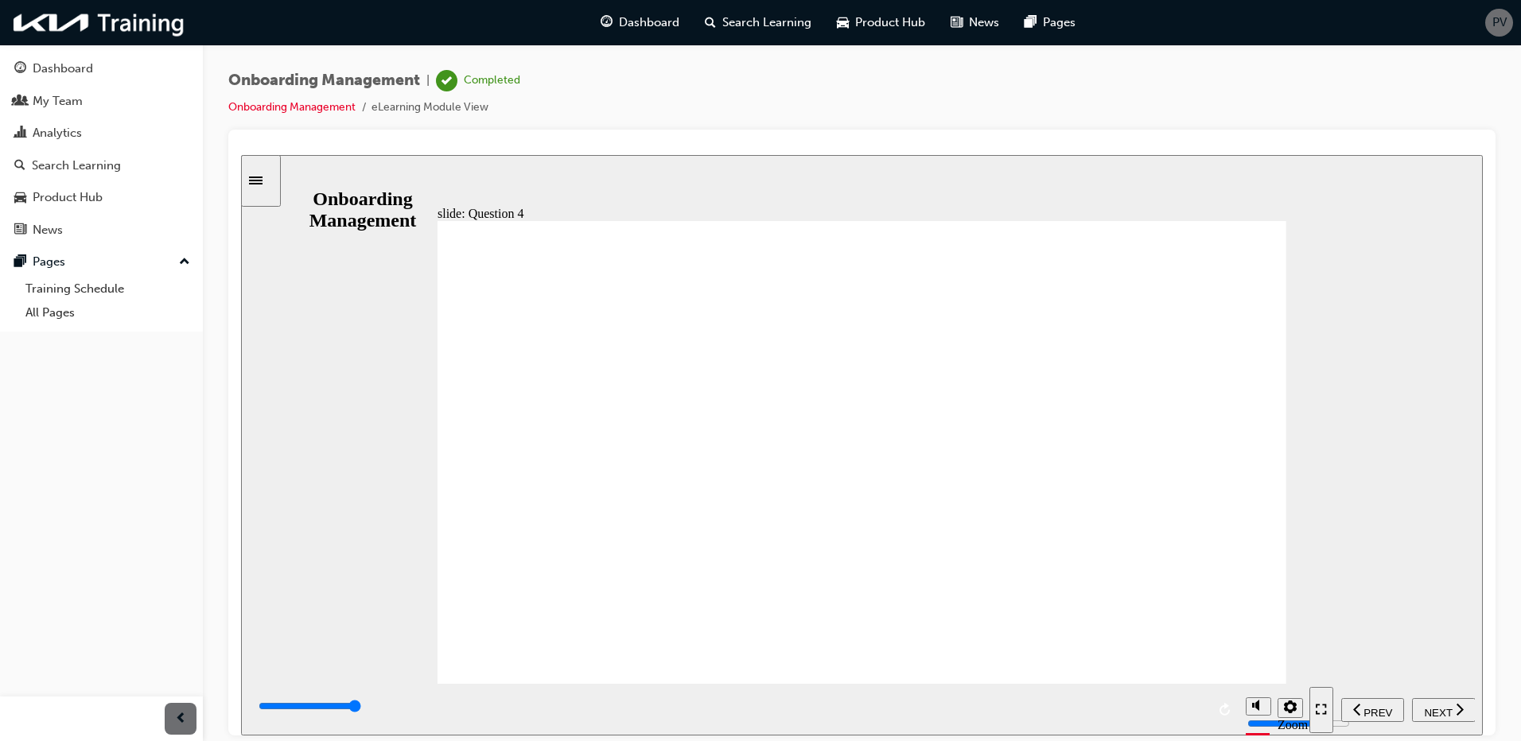
click at [1448, 711] on span "NEXT" at bounding box center [1438, 712] width 28 height 12
click at [1440, 706] on span "NEXT" at bounding box center [1438, 712] width 28 height 12
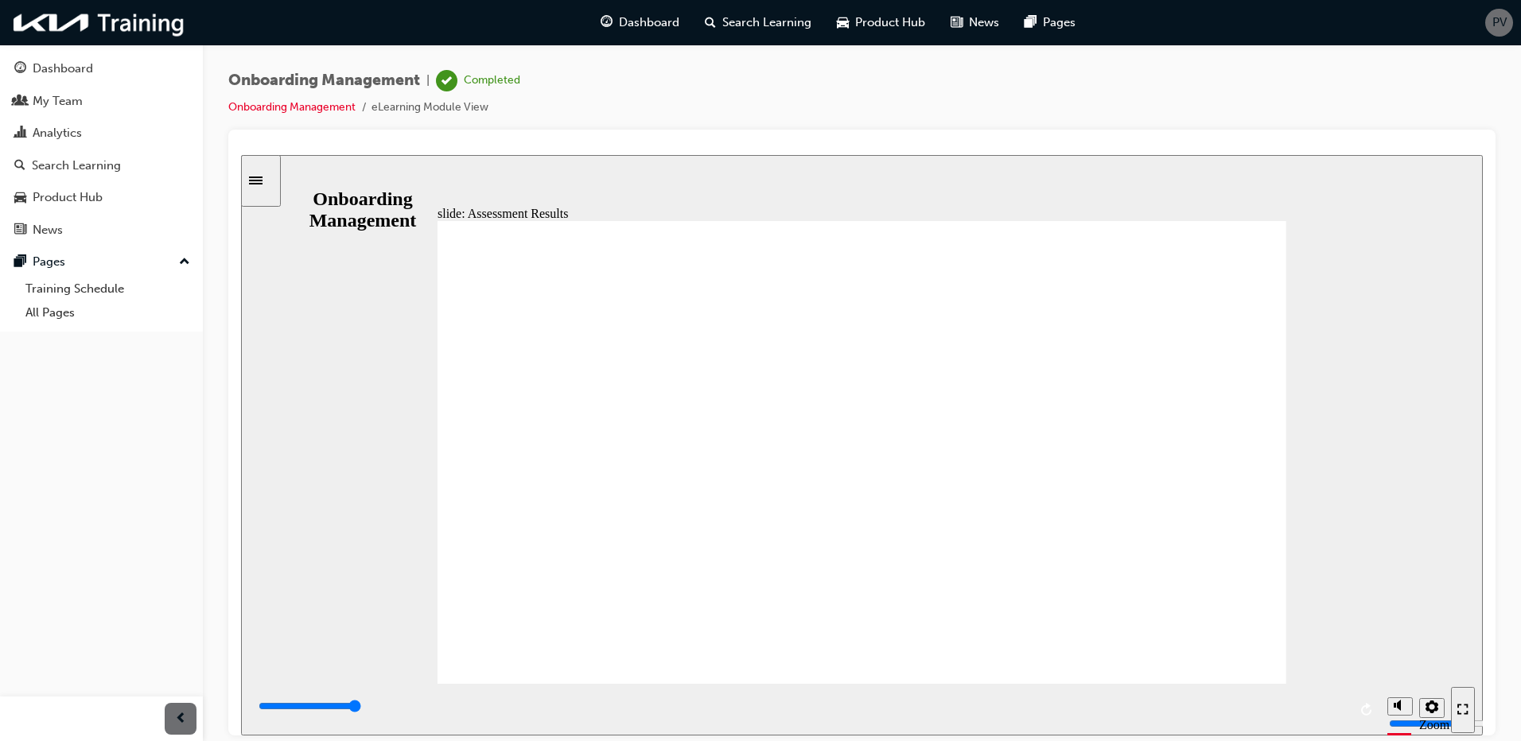
type input "7000"
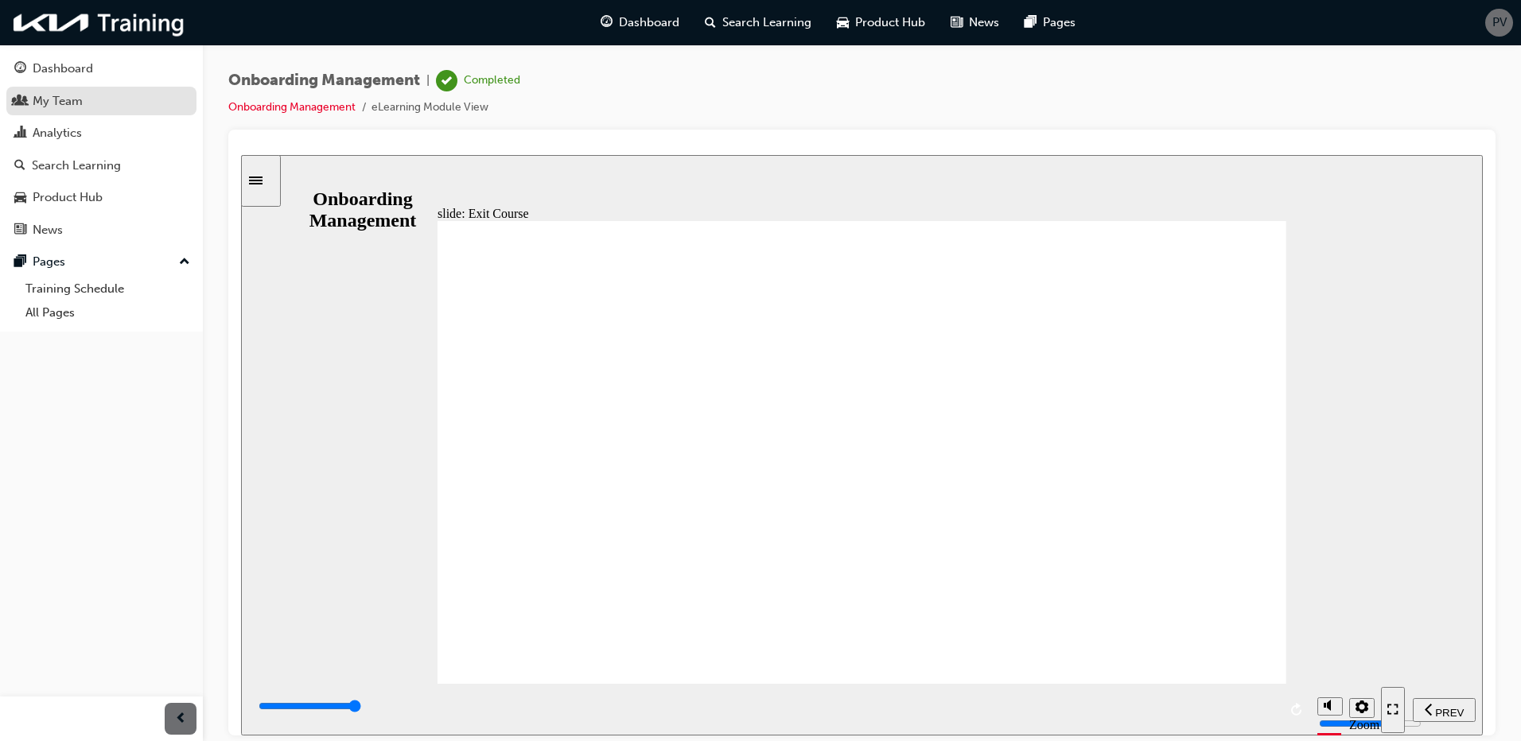
click at [77, 96] on div "My Team" at bounding box center [58, 101] width 50 height 18
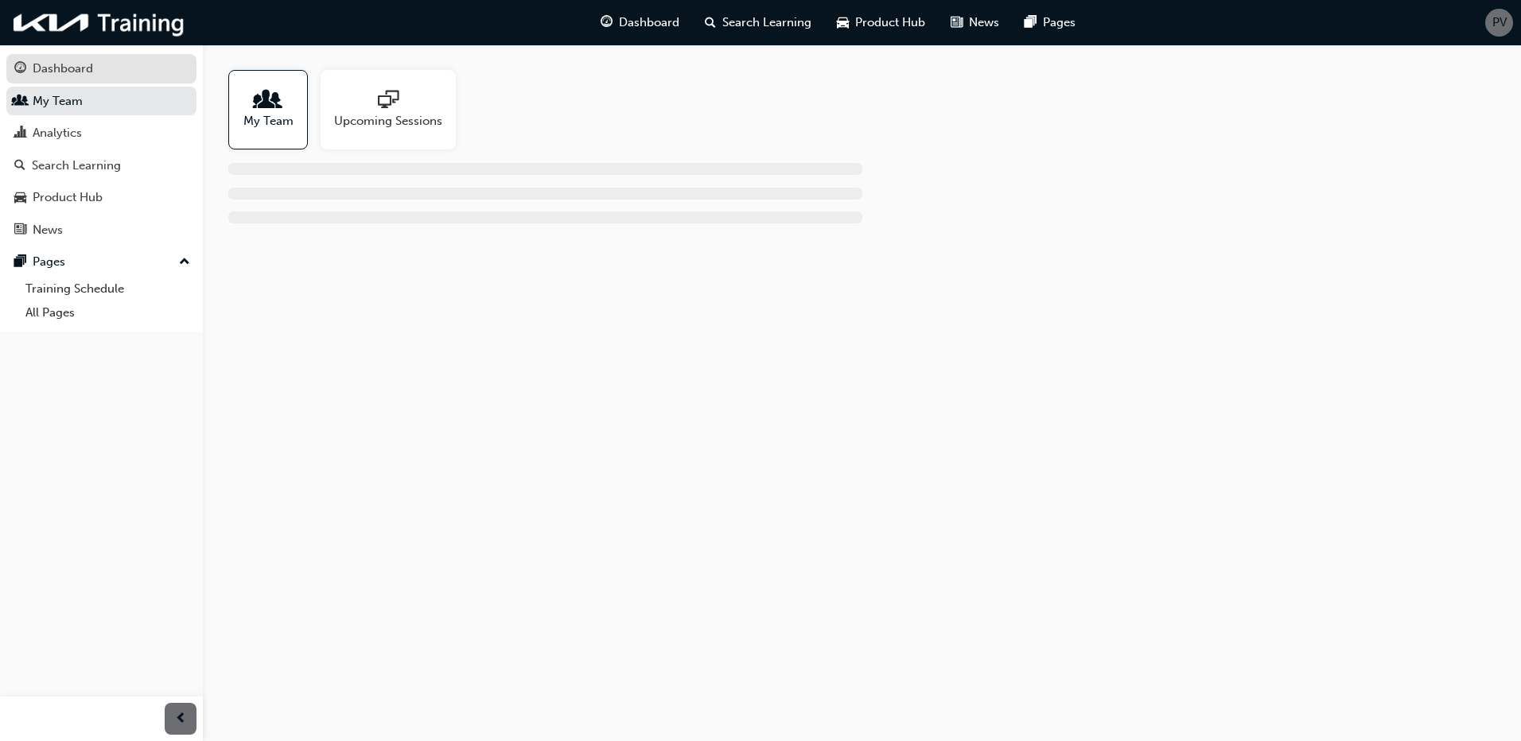
click at [87, 63] on div "Dashboard" at bounding box center [63, 69] width 60 height 18
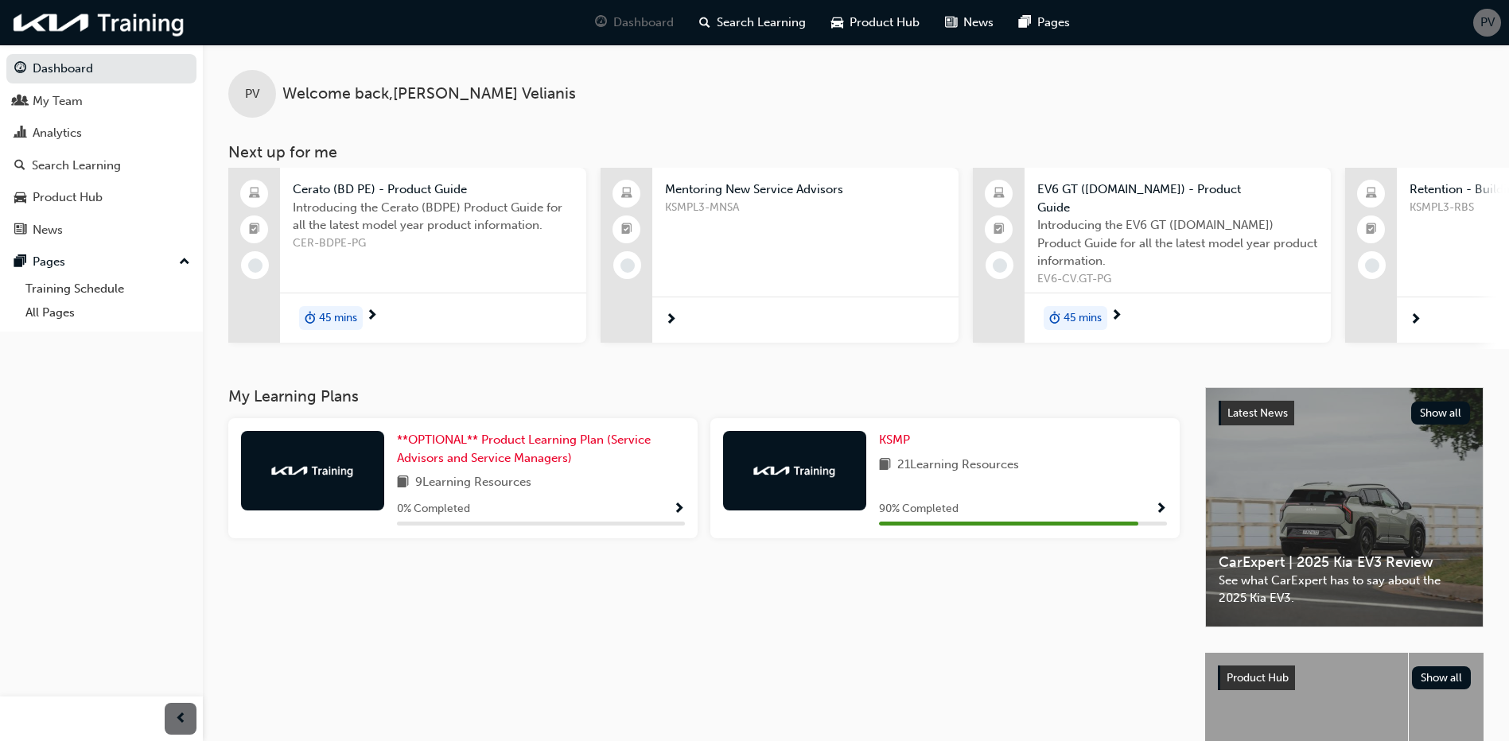
click at [1162, 503] on span "Show Progress" at bounding box center [1161, 510] width 12 height 14
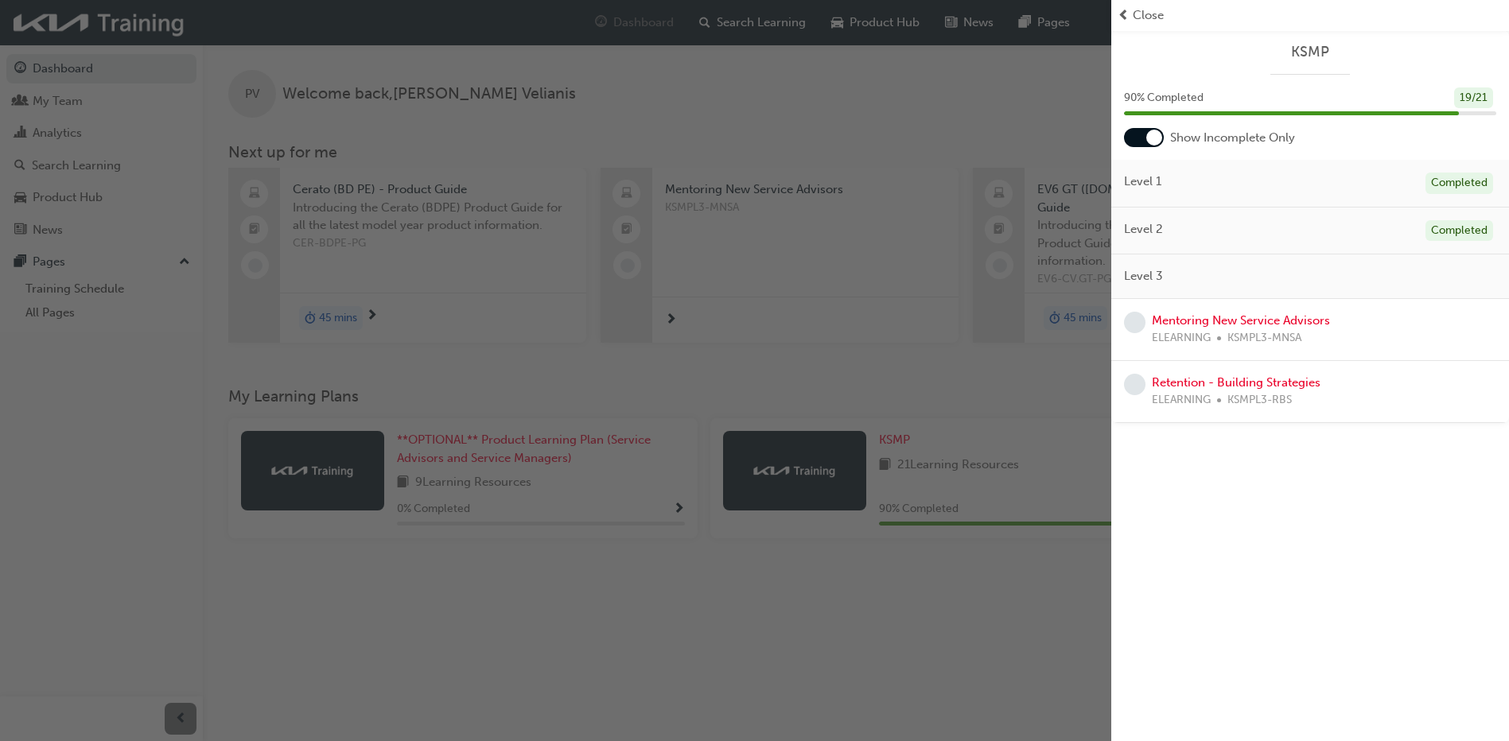
click at [1180, 272] on div "Level 3" at bounding box center [1310, 277] width 398 height 45
click at [1172, 231] on div "Level 2 Completed" at bounding box center [1310, 232] width 398 height 48
click at [1220, 319] on link "Mentoring New Service Advisors" at bounding box center [1241, 320] width 178 height 14
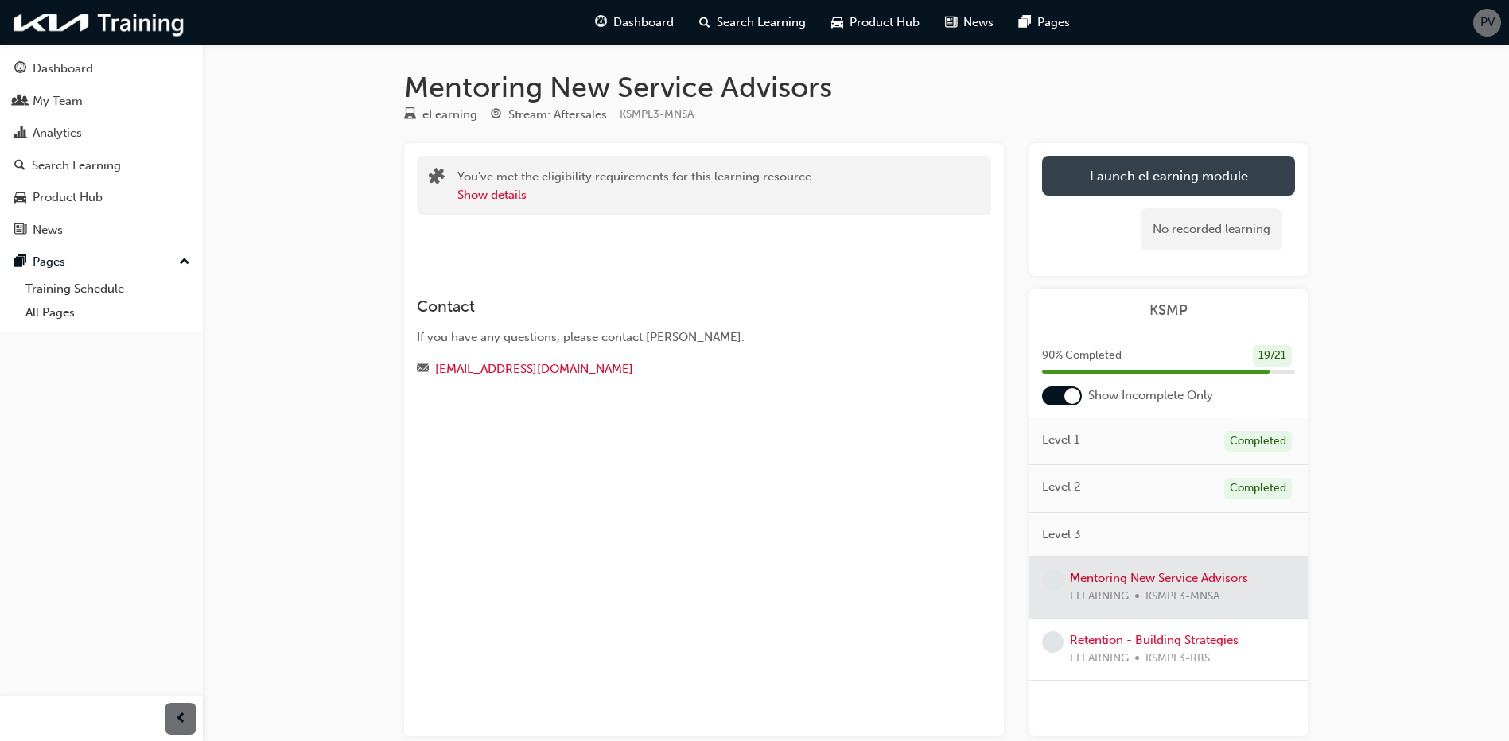
click at [1157, 170] on link "Launch eLearning module" at bounding box center [1168, 176] width 253 height 40
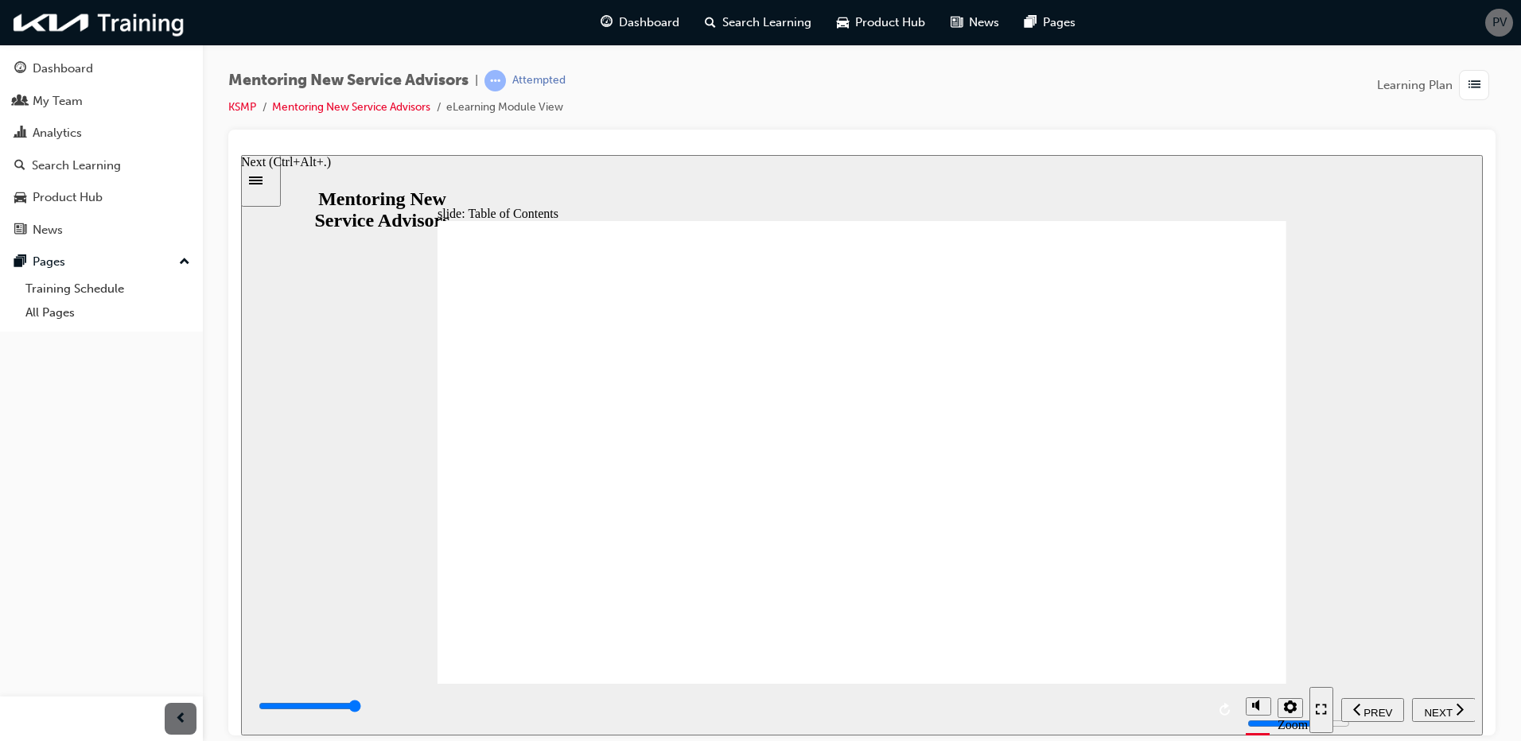
click at [1441, 706] on span "NEXT" at bounding box center [1438, 712] width 28 height 12
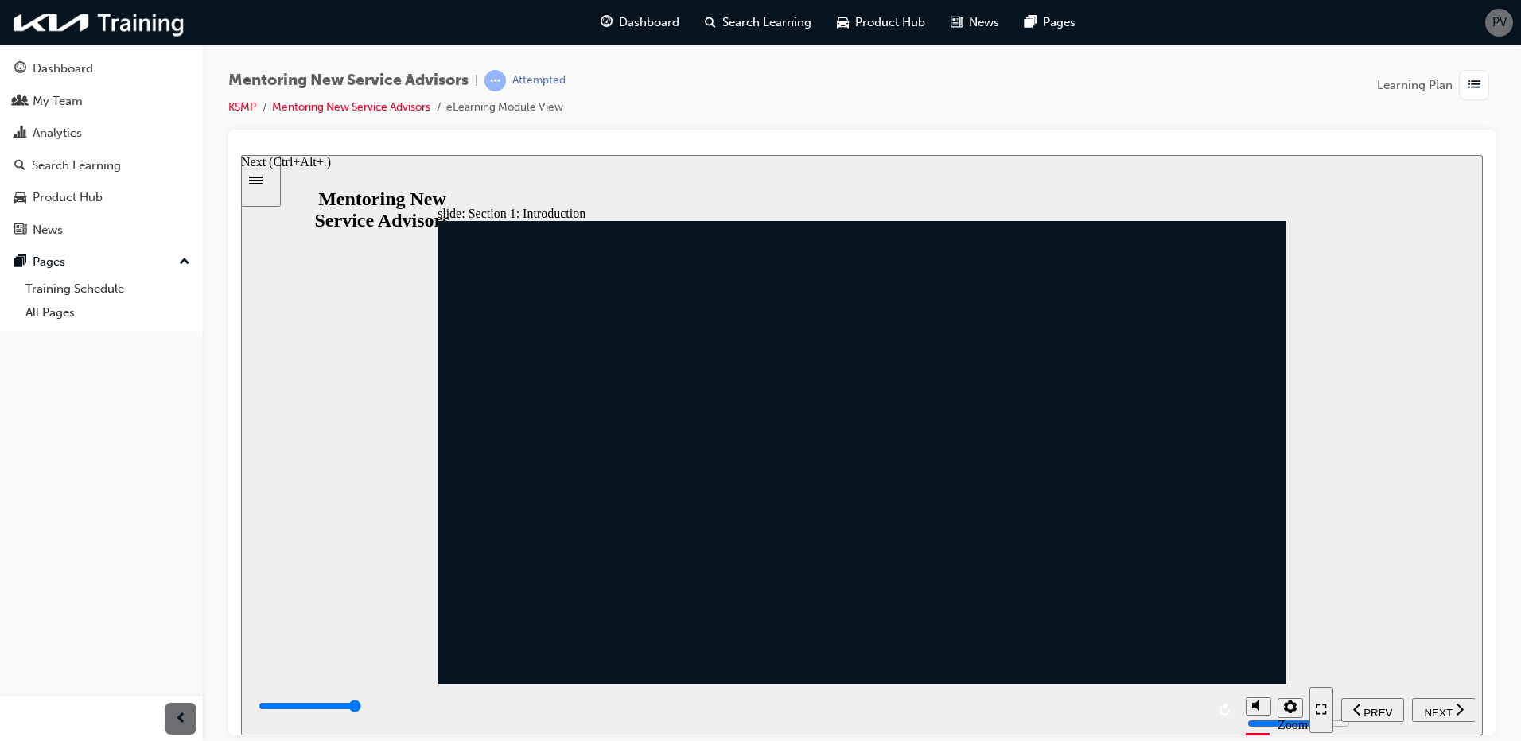
click at [1436, 709] on span "NEXT" at bounding box center [1438, 712] width 28 height 12
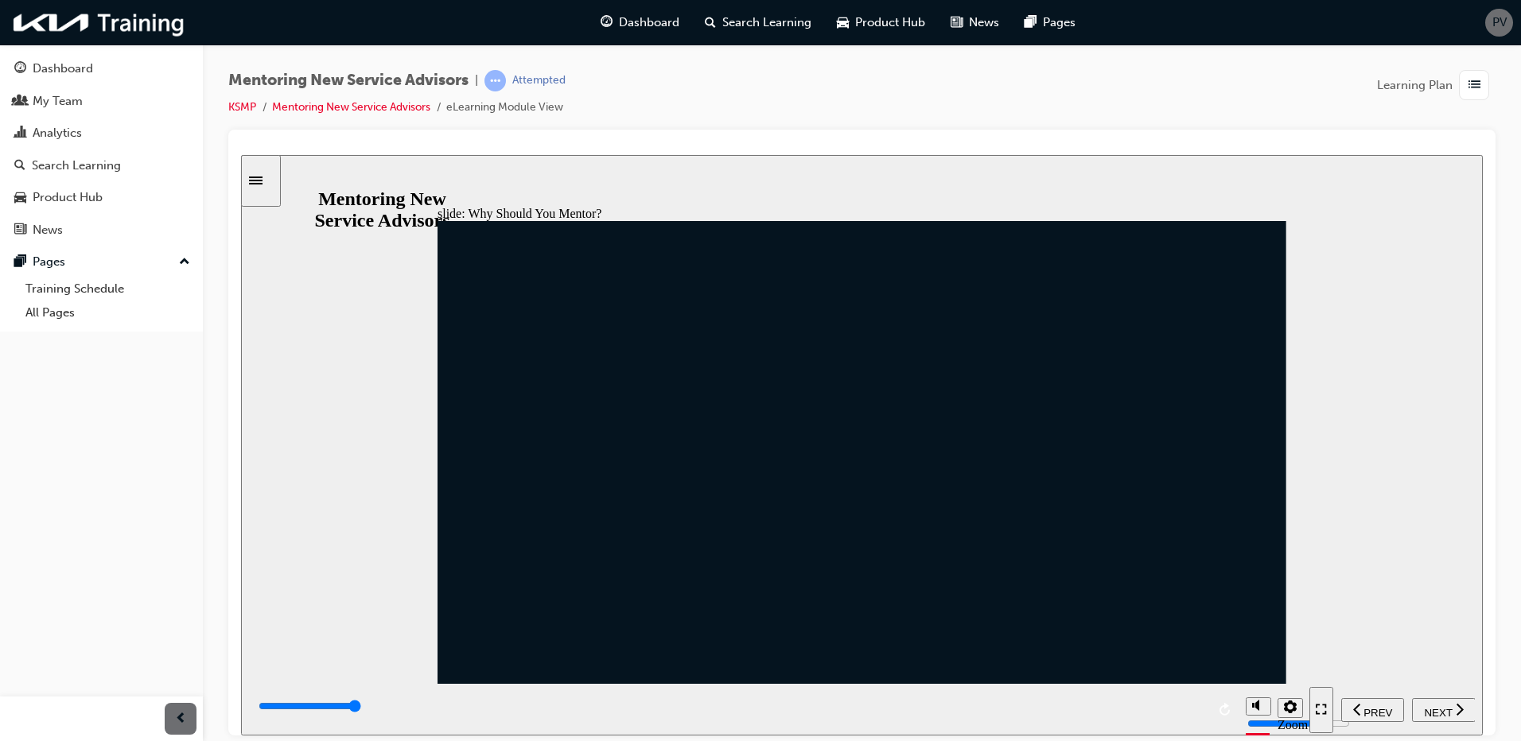
click at [1433, 706] on span "NEXT" at bounding box center [1438, 712] width 28 height 12
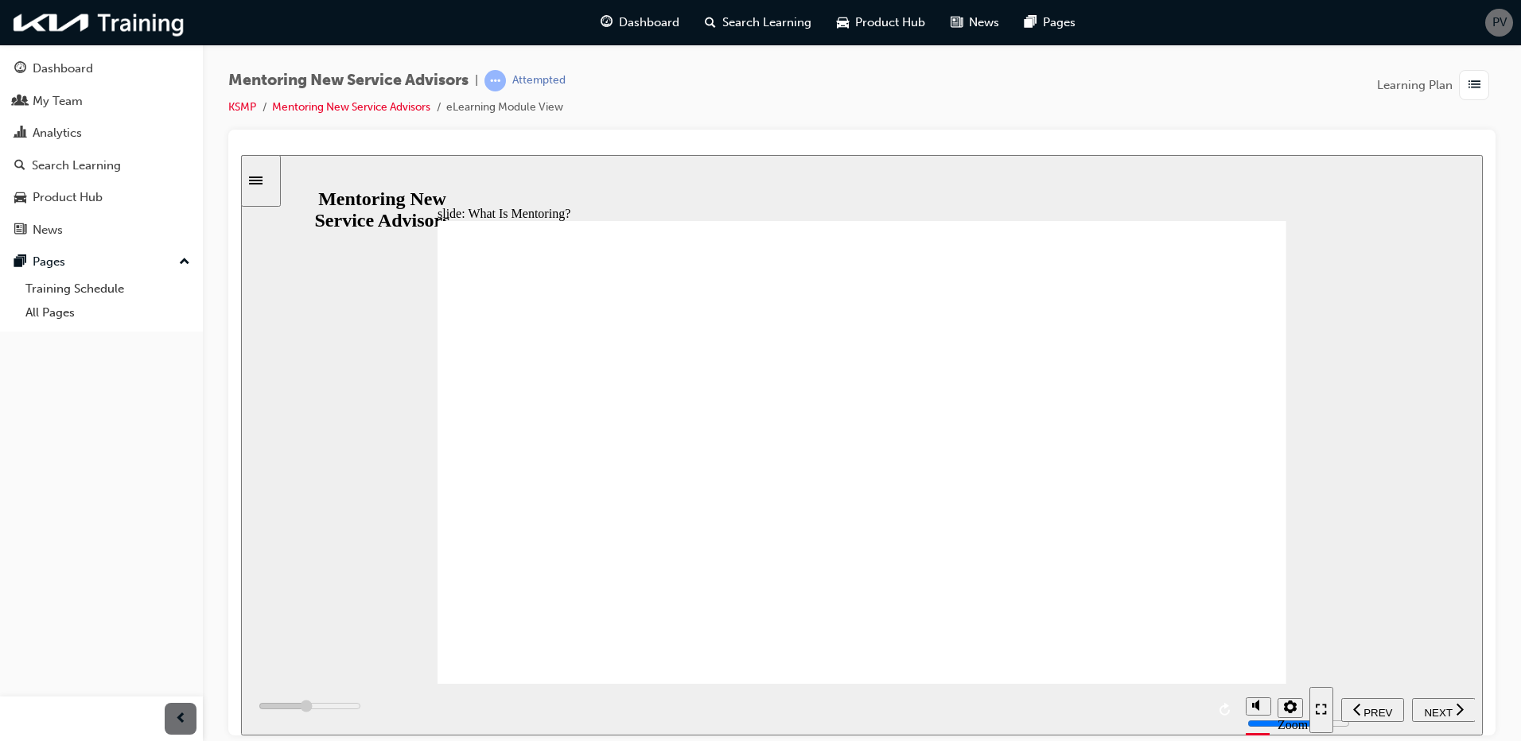
click at [1431, 712] on span "NEXT" at bounding box center [1438, 712] width 28 height 12
click at [1432, 711] on span "NEXT" at bounding box center [1438, 712] width 28 height 12
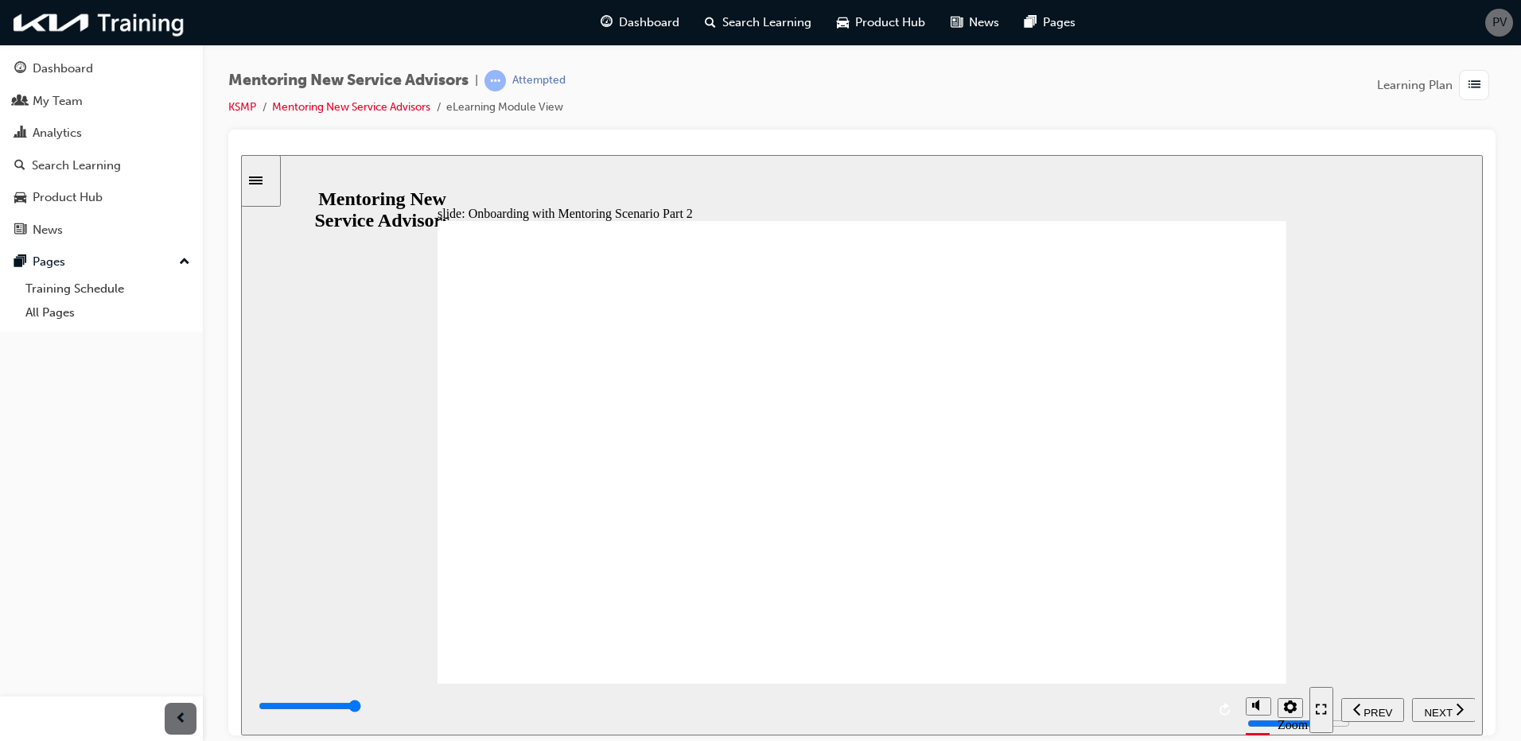
click at [1445, 712] on span "NEXT" at bounding box center [1438, 712] width 28 height 12
click at [1433, 707] on span "NEXT" at bounding box center [1438, 712] width 28 height 12
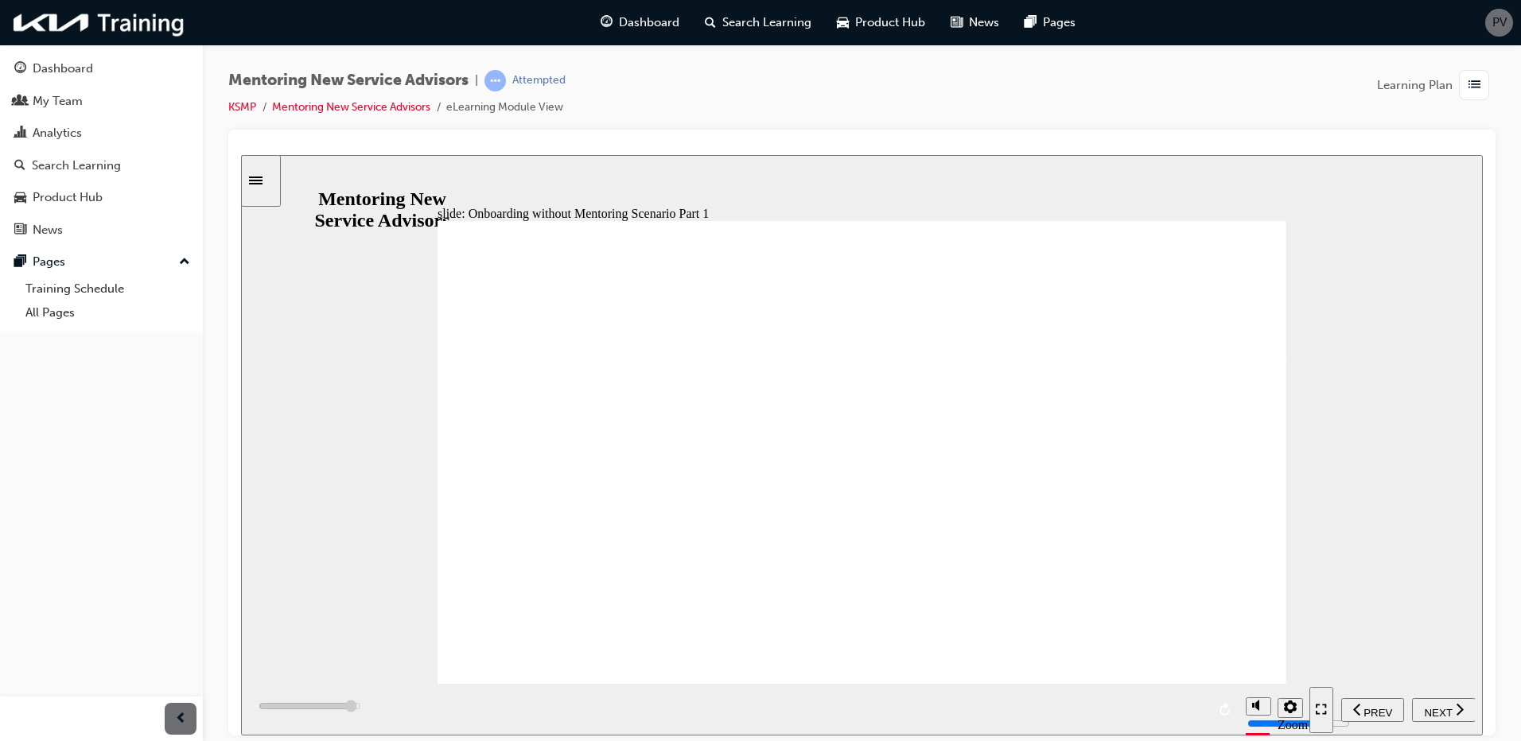
click at [1448, 713] on span "NEXT" at bounding box center [1438, 712] width 28 height 12
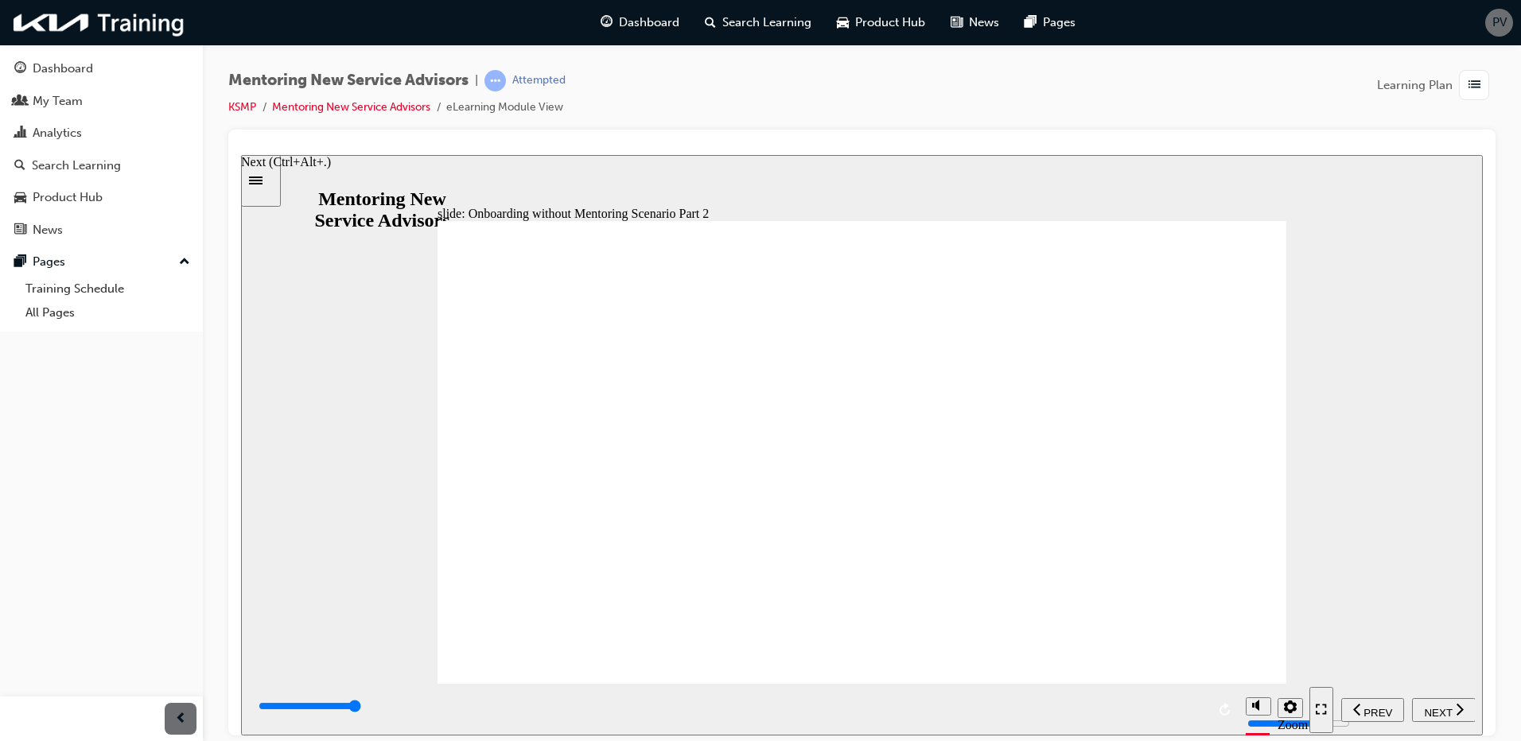
click at [1428, 709] on span "NEXT" at bounding box center [1438, 712] width 28 height 12
click at [1432, 709] on span "NEXT" at bounding box center [1438, 712] width 28 height 12
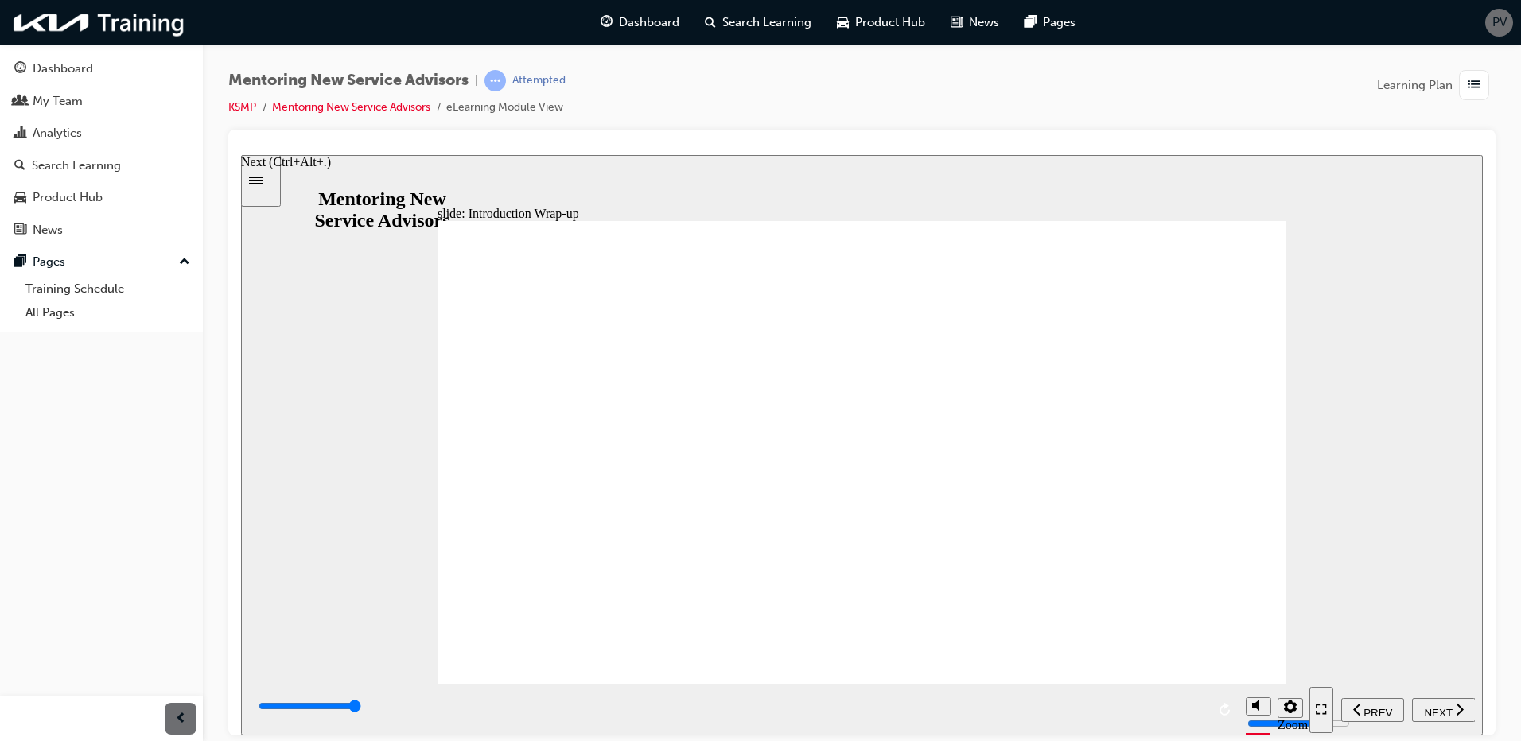
click at [1447, 706] on span "NEXT" at bounding box center [1438, 712] width 28 height 12
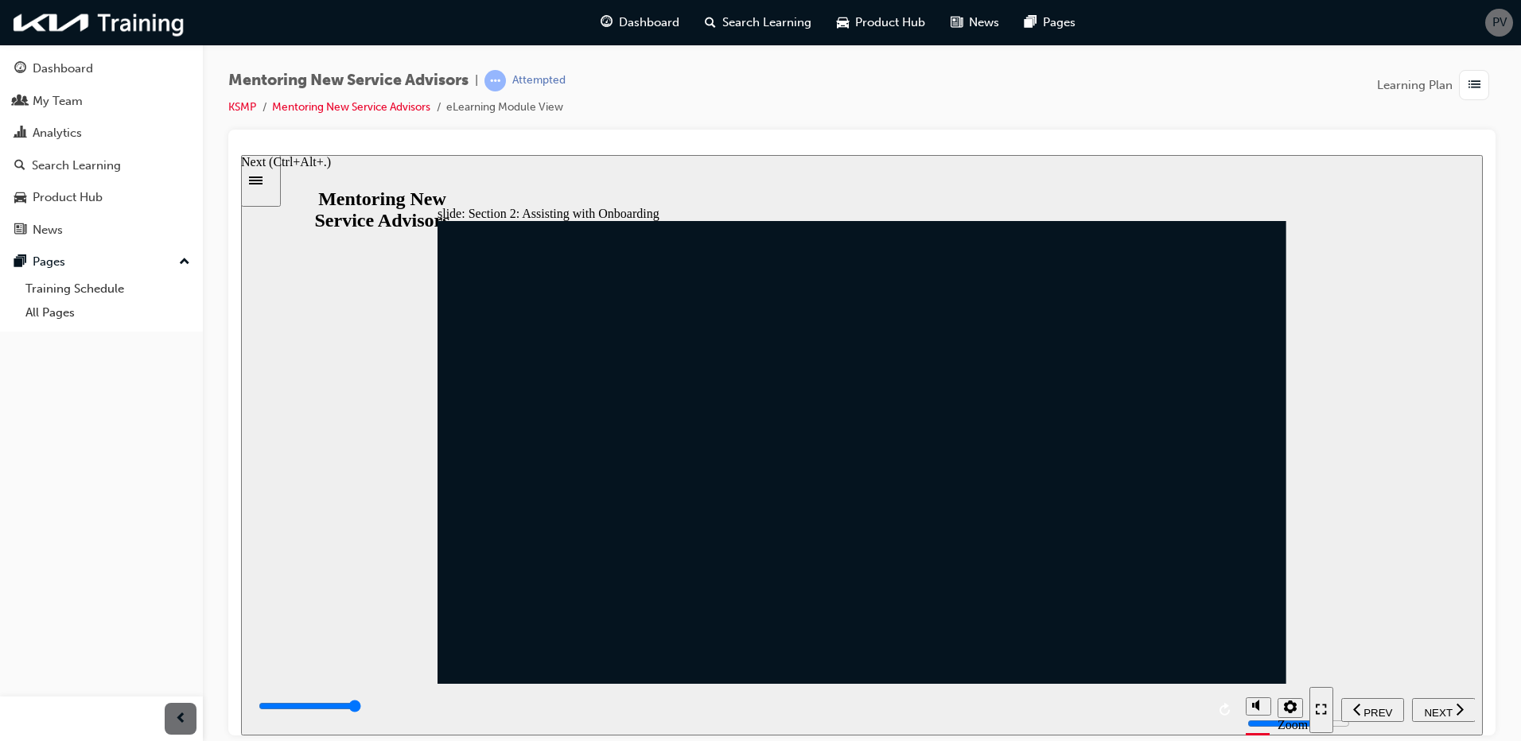
click at [1433, 706] on span "NEXT" at bounding box center [1438, 712] width 28 height 12
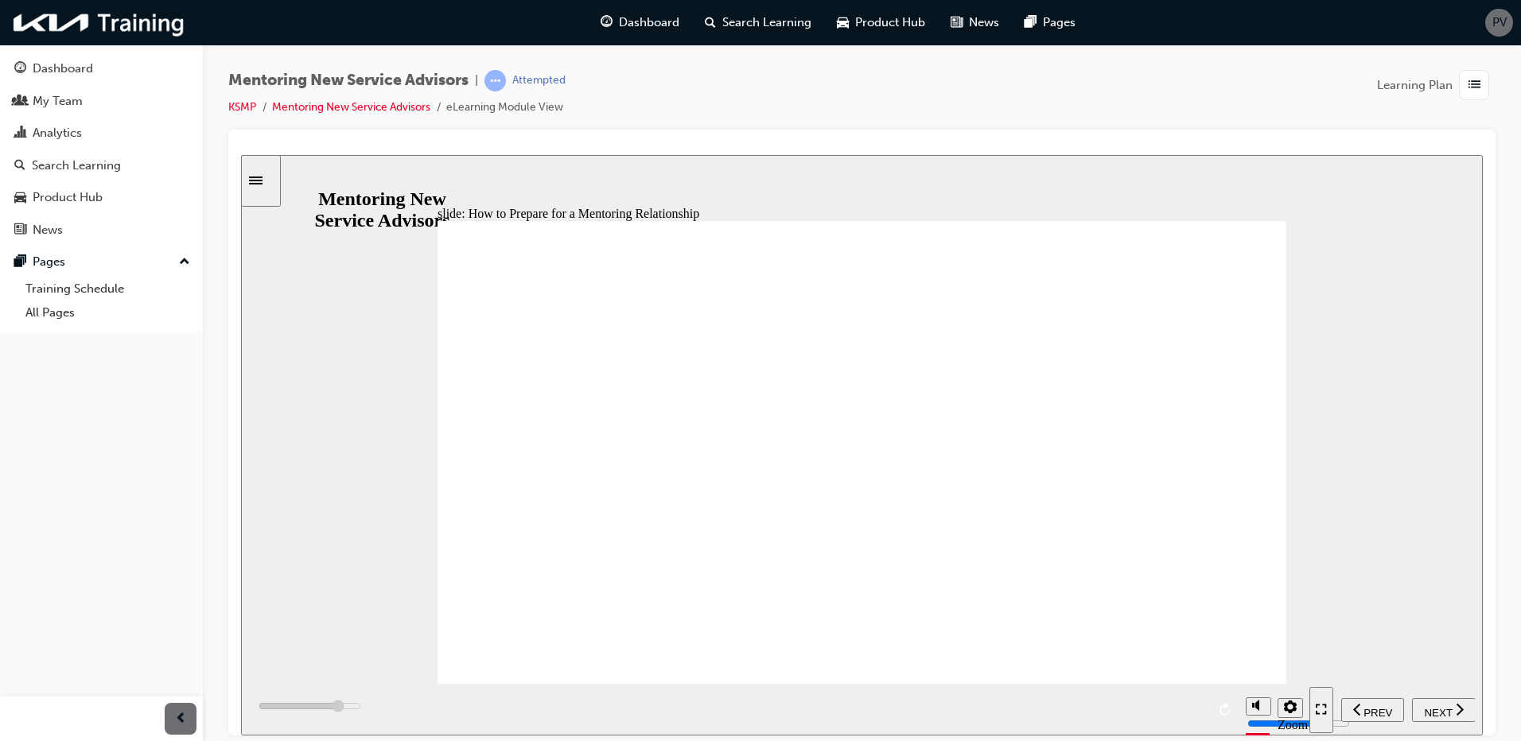
click at [1448, 716] on div "NEXT" at bounding box center [1443, 710] width 51 height 17
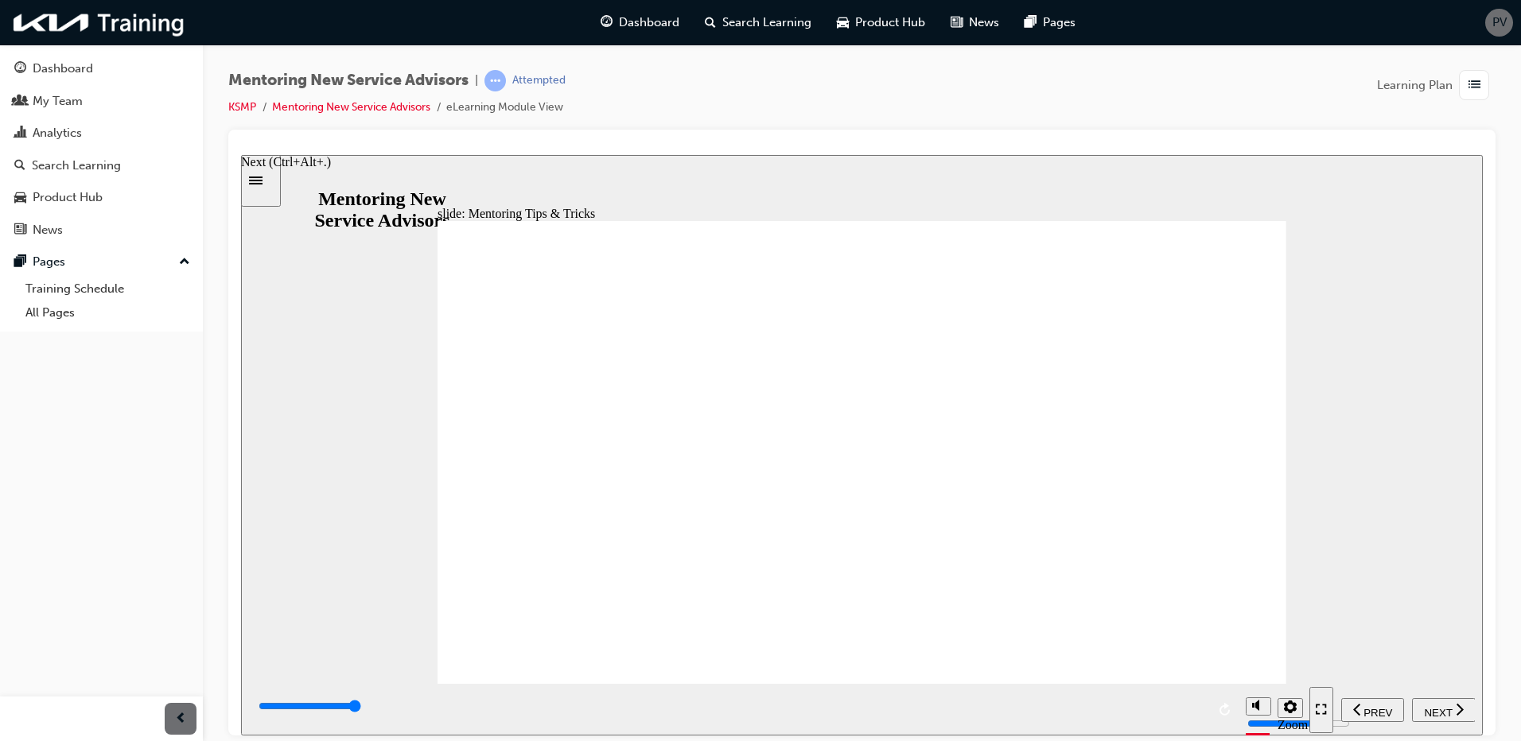
click at [1447, 708] on span "NEXT" at bounding box center [1438, 712] width 28 height 12
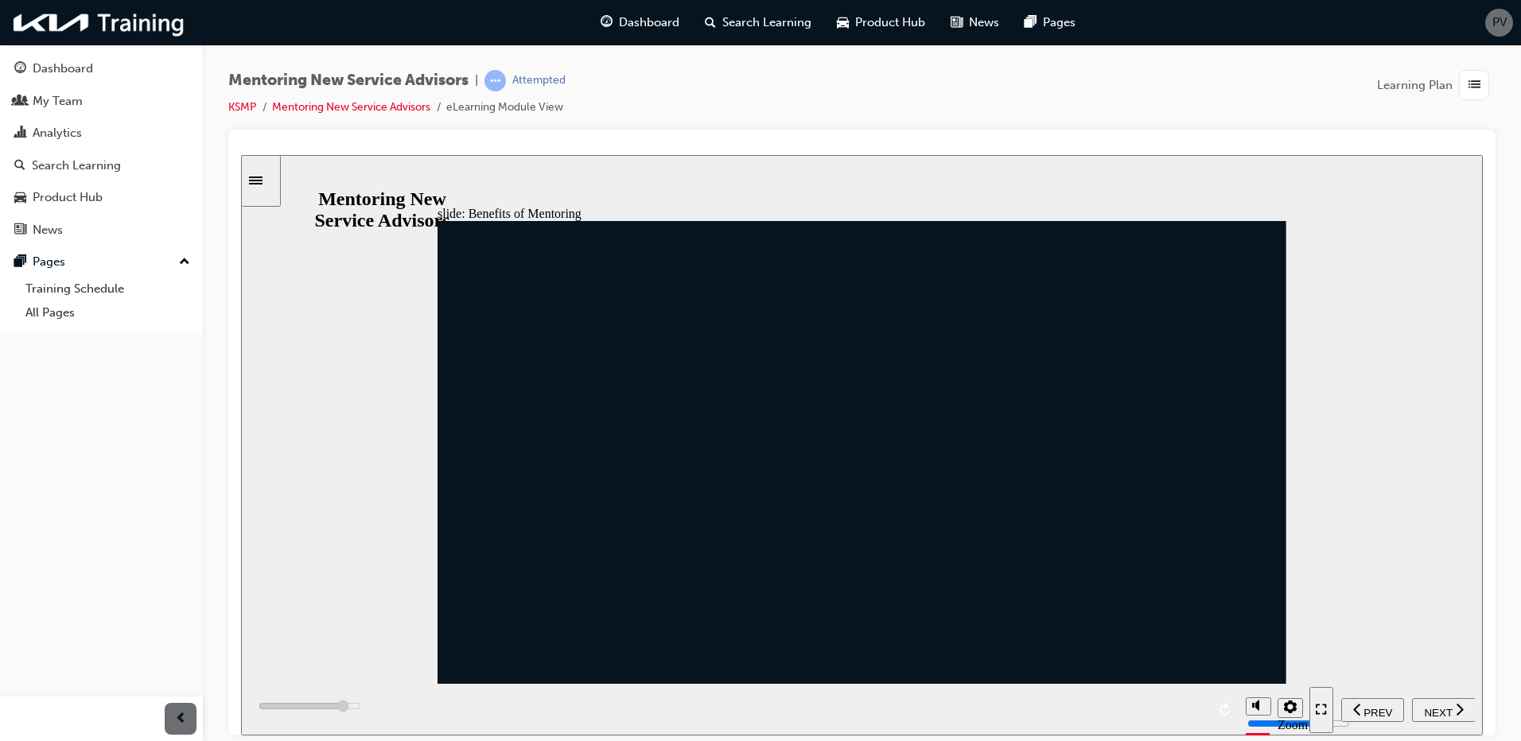
click at [1440, 710] on span "NEXT" at bounding box center [1438, 712] width 28 height 12
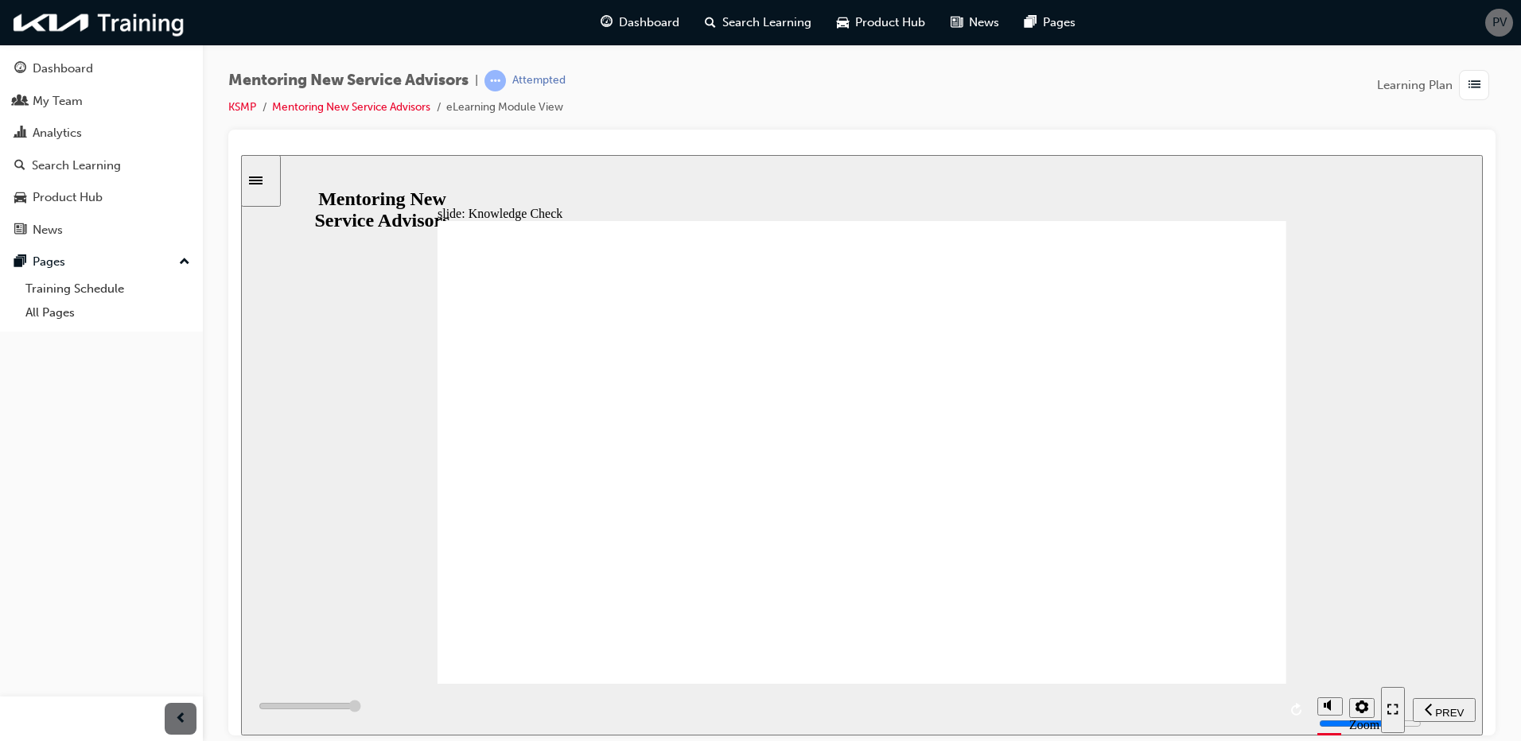
type input "6000"
radio input "true"
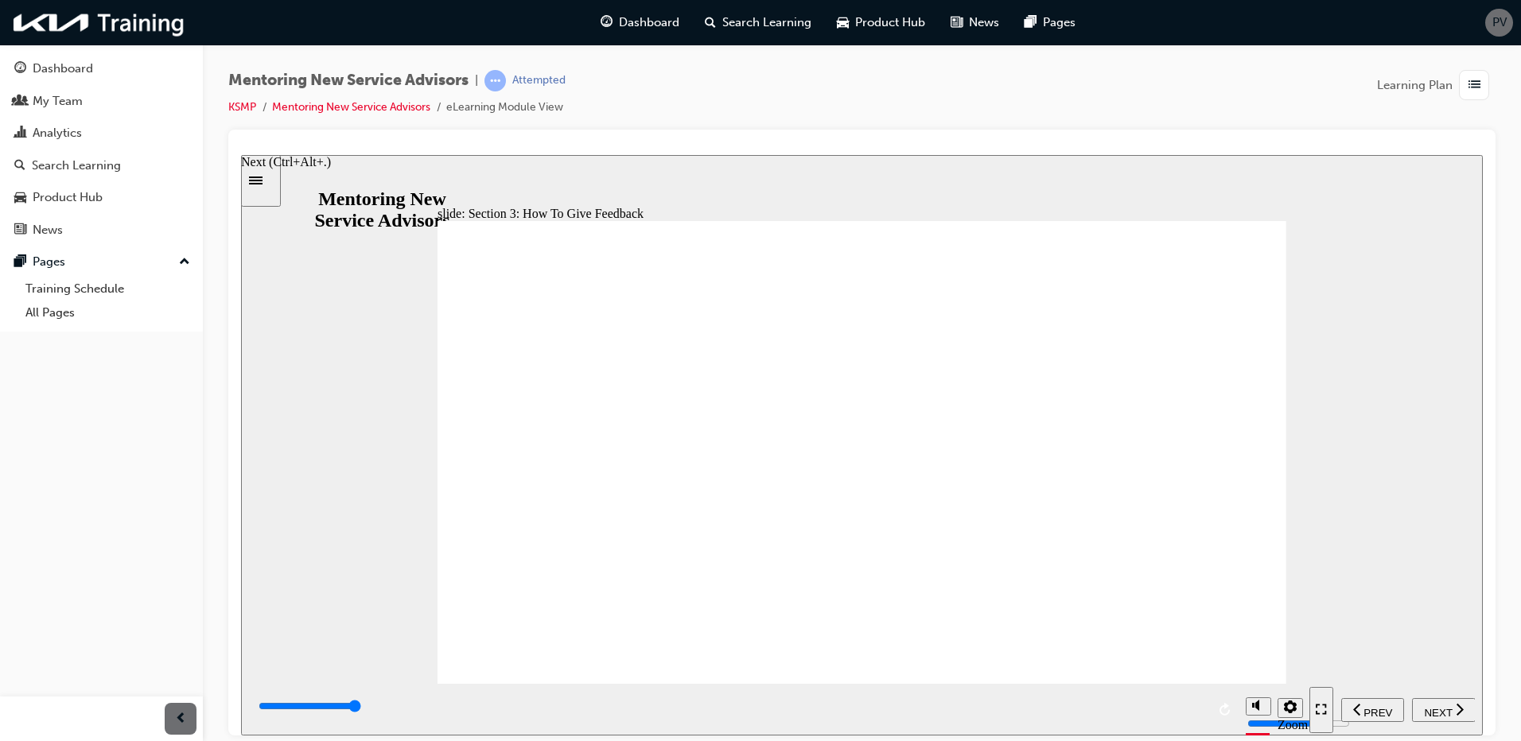
click at [1451, 713] on span "NEXT" at bounding box center [1438, 712] width 28 height 12
type input "4900"
click at [530, 73] on div "Attempted" at bounding box center [538, 80] width 53 height 15
click at [498, 82] on span "learningRecordVerb_ATTEMPT-icon" at bounding box center [494, 80] width 21 height 21
click at [545, 80] on div "Attempted" at bounding box center [538, 80] width 53 height 15
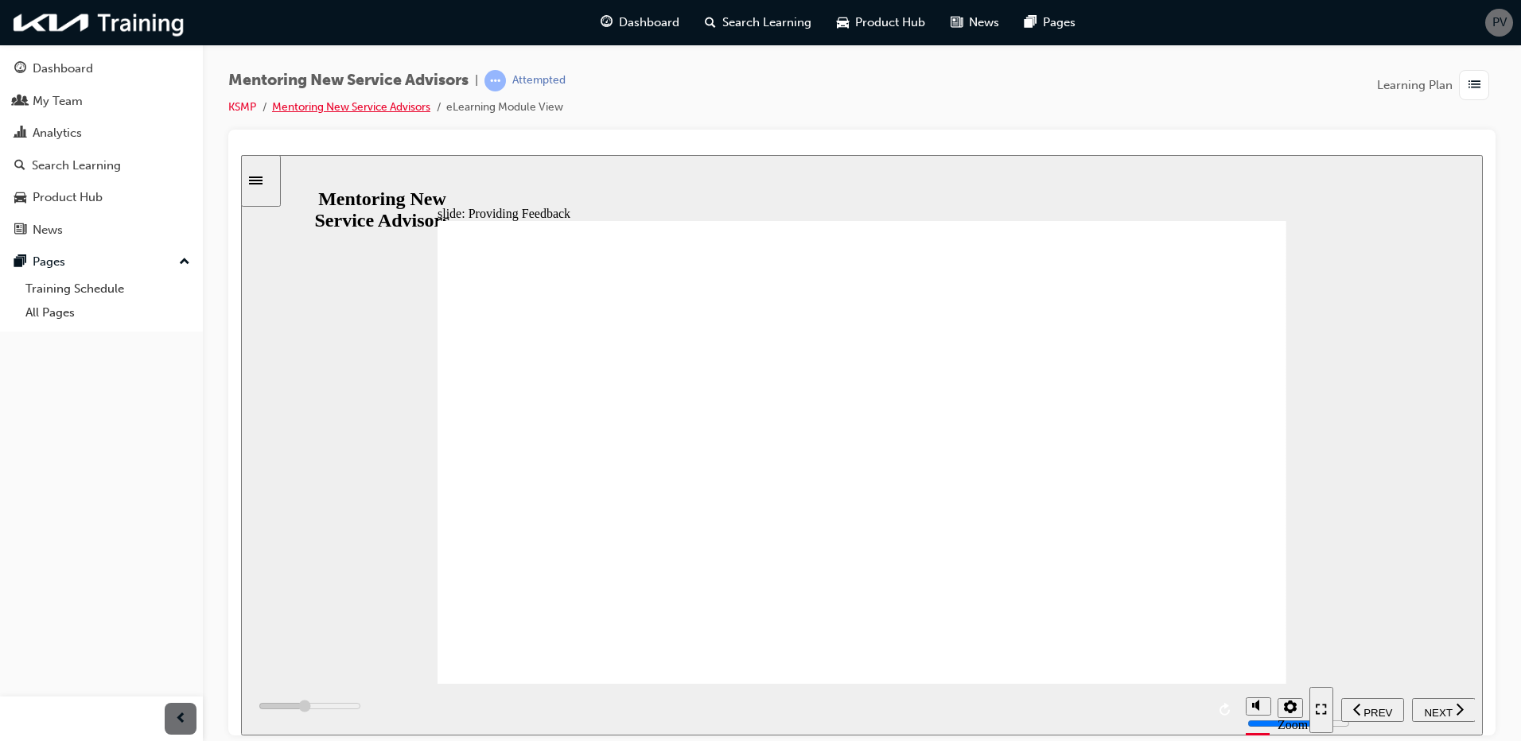
click at [307, 110] on link "Mentoring New Service Advisors" at bounding box center [351, 107] width 158 height 14
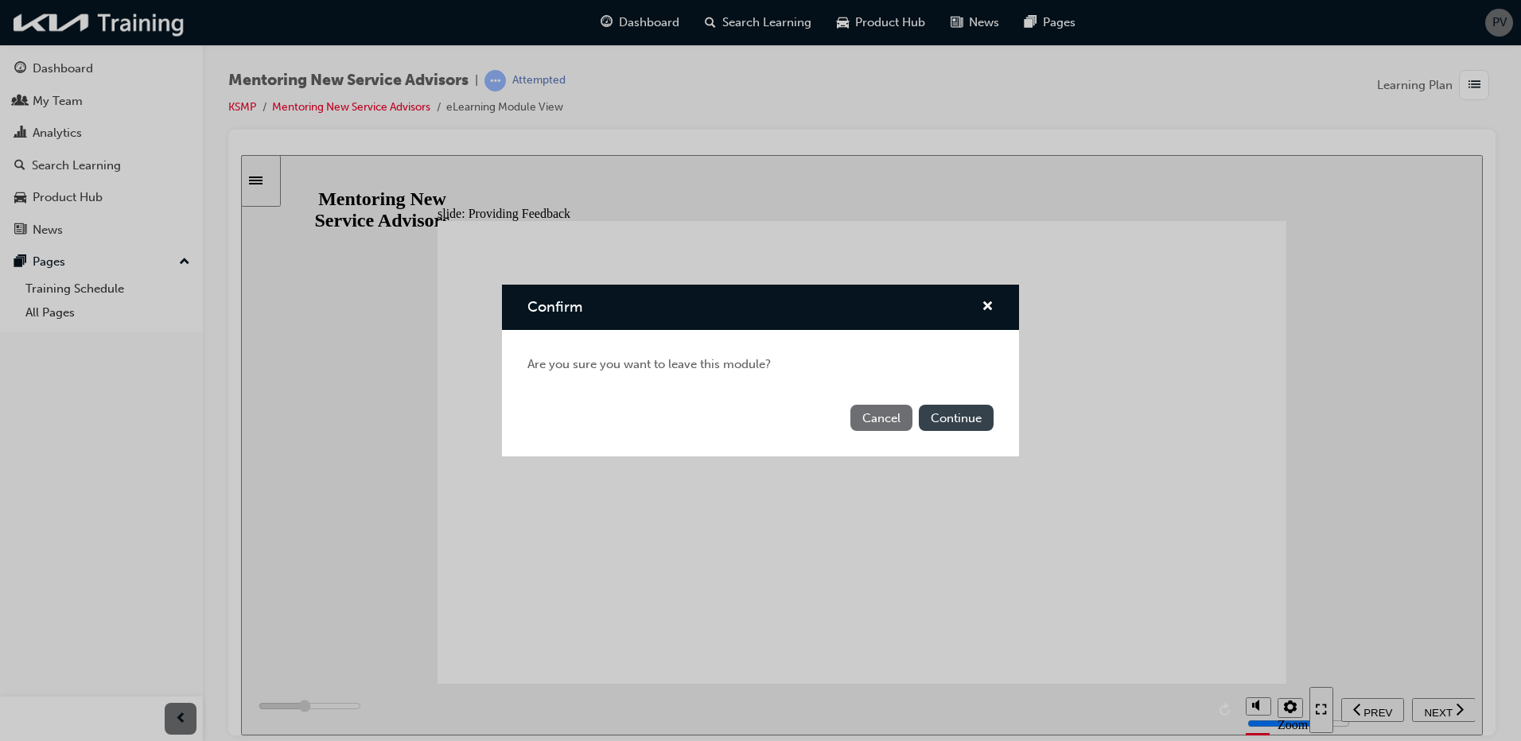
click at [959, 422] on button "Continue" at bounding box center [956, 418] width 75 height 26
